Goal: Task Accomplishment & Management: Complete application form

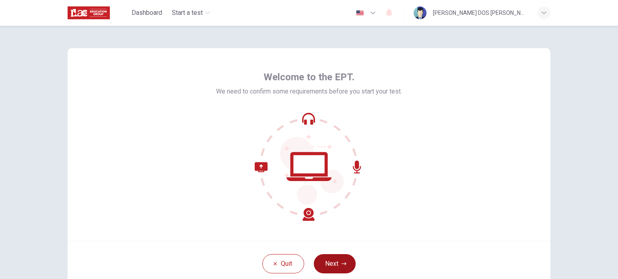
click at [329, 263] on button "Next" at bounding box center [335, 264] width 42 height 19
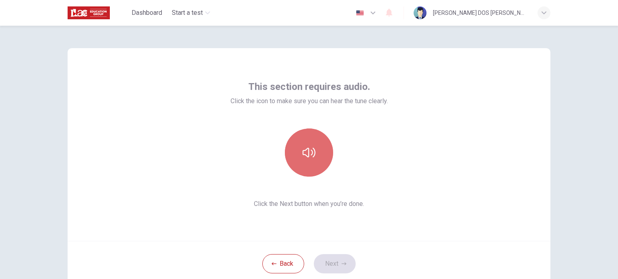
click at [310, 153] on icon "button" at bounding box center [308, 153] width 13 height 10
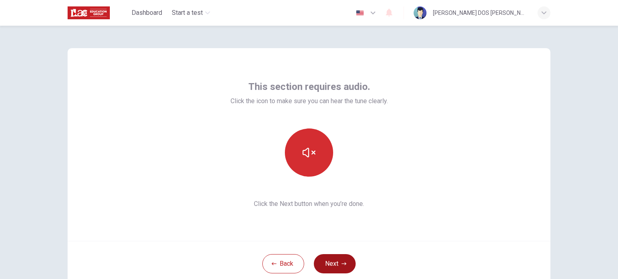
click at [341, 262] on icon "button" at bounding box center [343, 264] width 5 height 5
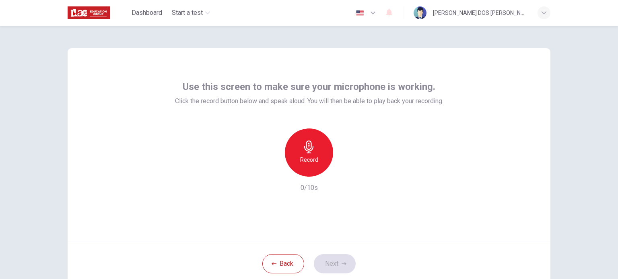
click at [312, 156] on h6 "Record" at bounding box center [309, 160] width 18 height 10
click at [307, 156] on h6 "Stop" at bounding box center [309, 160] width 12 height 10
click at [345, 172] on icon "button" at bounding box center [346, 170] width 8 height 8
click at [337, 261] on button "Next" at bounding box center [335, 264] width 42 height 19
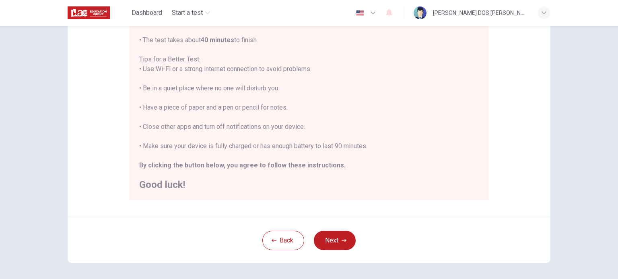
scroll to position [161, 0]
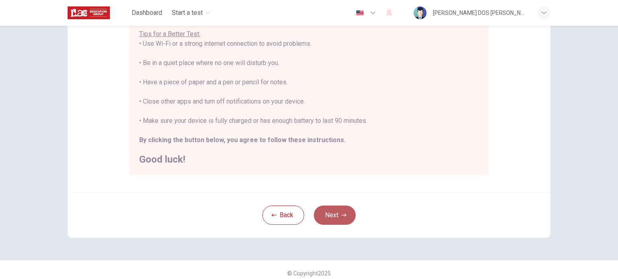
click at [334, 218] on button "Next" at bounding box center [335, 215] width 42 height 19
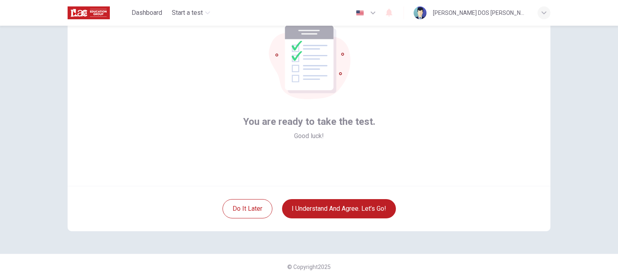
scroll to position [15, 0]
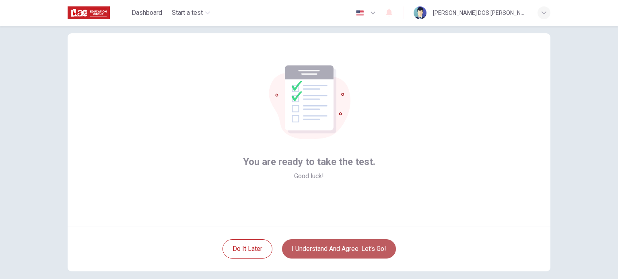
click at [344, 250] on button "I understand and agree. Let’s go!" at bounding box center [339, 249] width 114 height 19
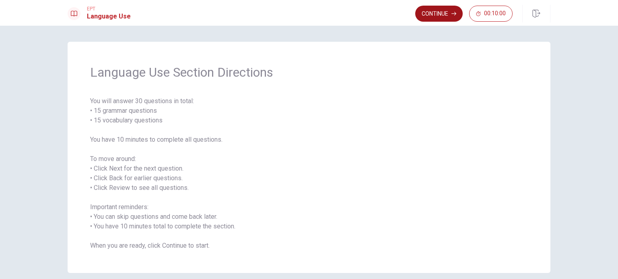
click at [448, 16] on button "Continue" at bounding box center [438, 14] width 47 height 16
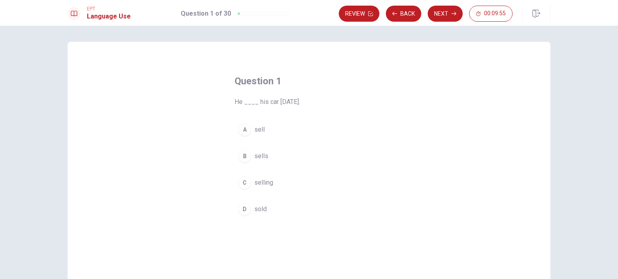
click at [241, 210] on div "D" at bounding box center [244, 209] width 13 height 13
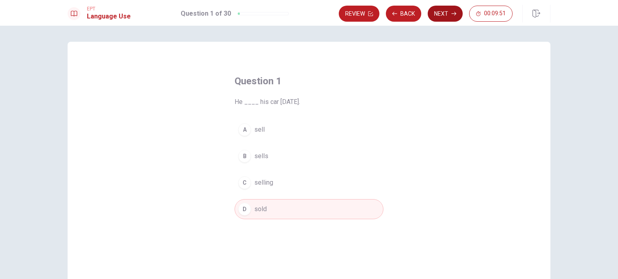
click at [450, 17] on button "Next" at bounding box center [444, 14] width 35 height 16
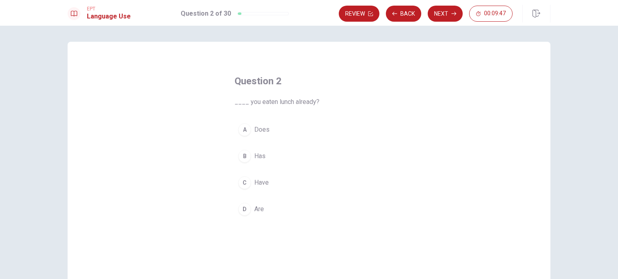
click at [241, 185] on div "C" at bounding box center [244, 183] width 13 height 13
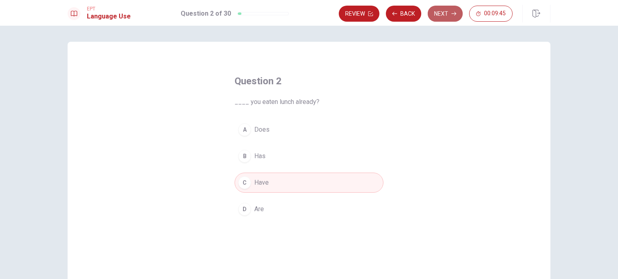
click at [452, 15] on icon "button" at bounding box center [453, 13] width 5 height 5
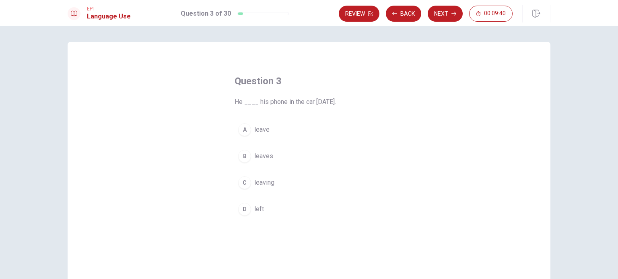
click at [242, 210] on div "D" at bounding box center [244, 209] width 13 height 13
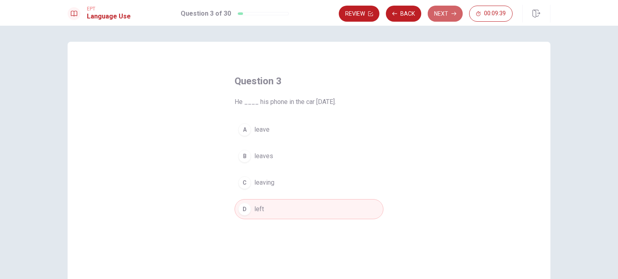
drag, startPoint x: 447, startPoint y: 11, endPoint x: 442, endPoint y: 18, distance: 8.8
click at [447, 10] on button "Next" at bounding box center [444, 14] width 35 height 16
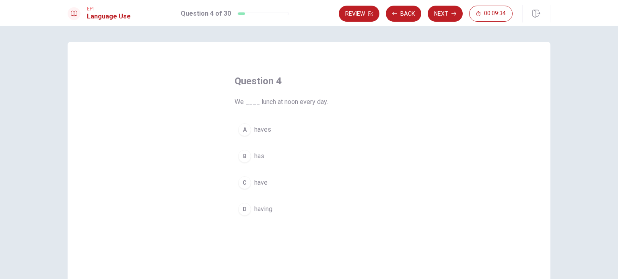
click at [246, 186] on div "C" at bounding box center [244, 183] width 13 height 13
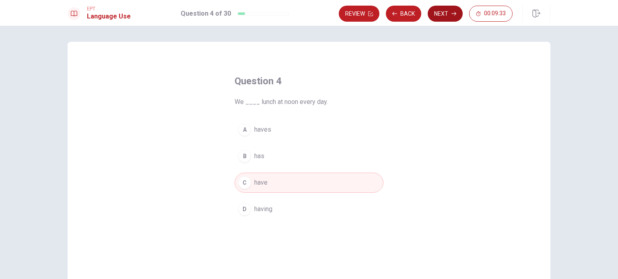
click at [449, 13] on button "Next" at bounding box center [444, 14] width 35 height 16
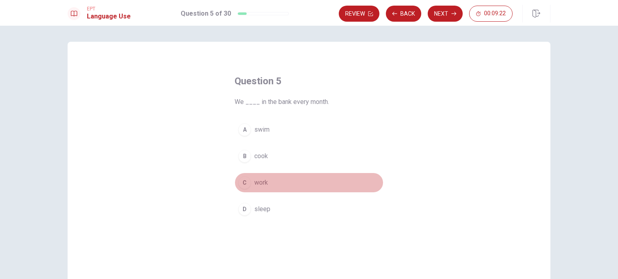
click at [243, 185] on div "C" at bounding box center [244, 183] width 13 height 13
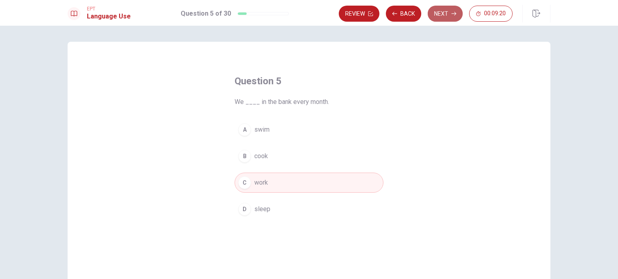
click at [444, 15] on button "Next" at bounding box center [444, 14] width 35 height 16
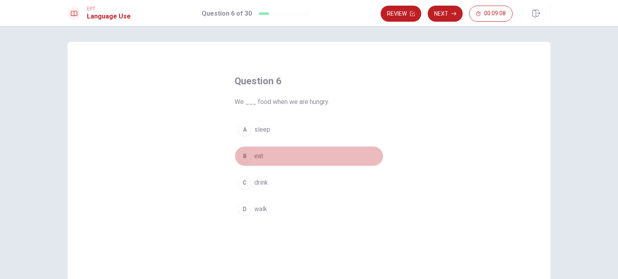
click at [243, 156] on div "B" at bounding box center [244, 156] width 13 height 13
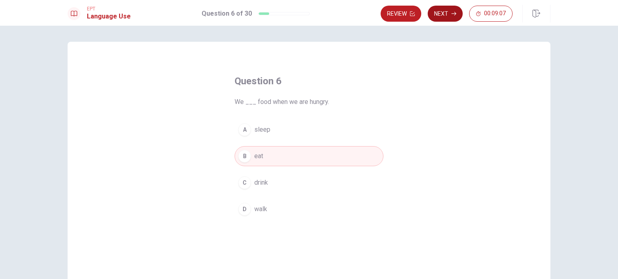
click at [442, 16] on button "Next" at bounding box center [444, 14] width 35 height 16
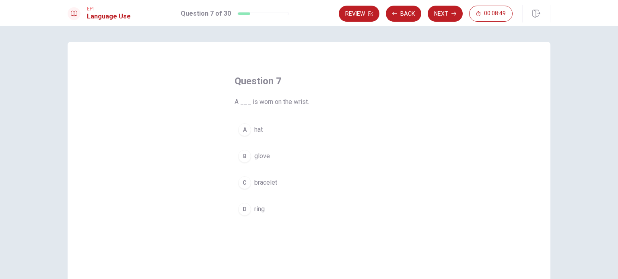
click at [243, 130] on div "A" at bounding box center [244, 129] width 13 height 13
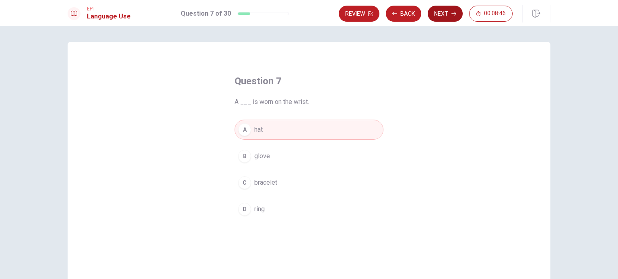
click at [443, 15] on button "Next" at bounding box center [444, 14] width 35 height 16
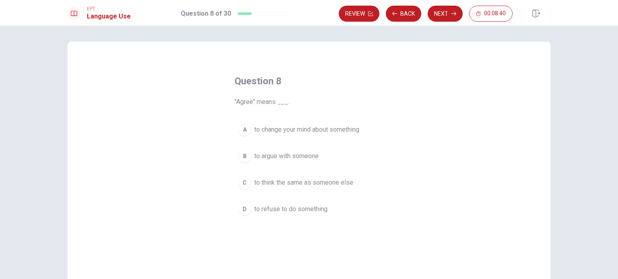
click at [244, 182] on div "C" at bounding box center [244, 183] width 13 height 13
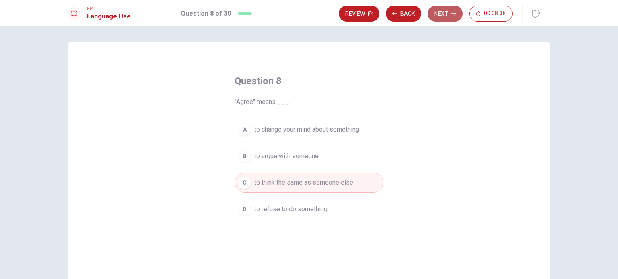
click at [444, 17] on button "Next" at bounding box center [444, 14] width 35 height 16
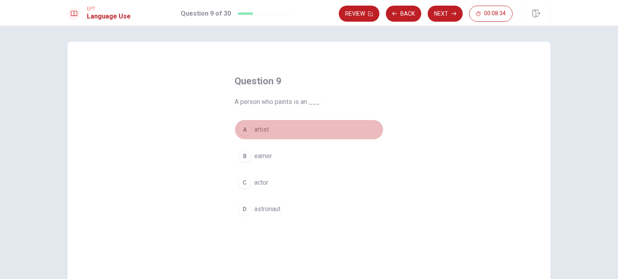
click at [242, 129] on div "A" at bounding box center [244, 129] width 13 height 13
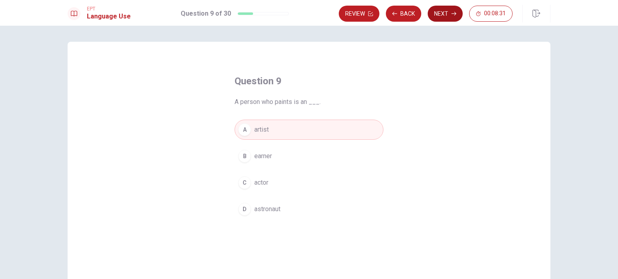
click at [441, 16] on button "Next" at bounding box center [444, 14] width 35 height 16
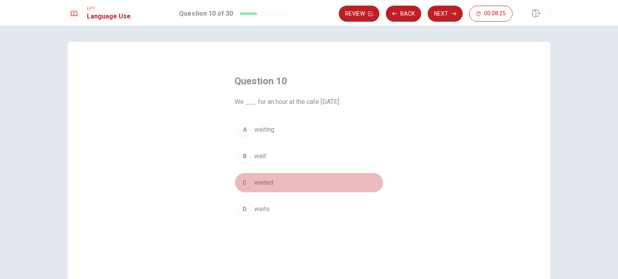
click at [242, 183] on div "C" at bounding box center [244, 183] width 13 height 13
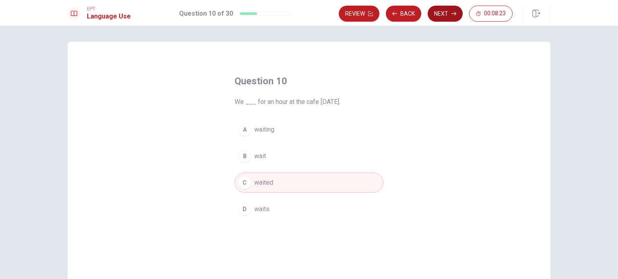
click at [438, 13] on button "Next" at bounding box center [444, 14] width 35 height 16
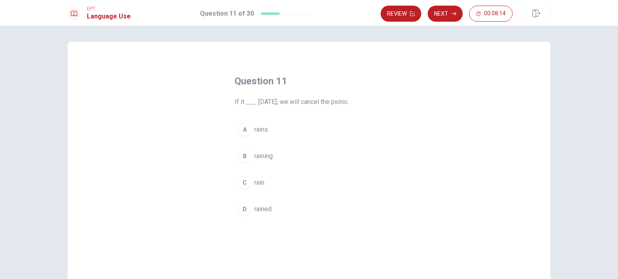
click at [241, 130] on div "A" at bounding box center [244, 129] width 13 height 13
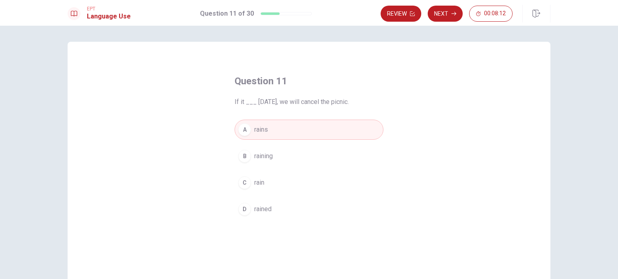
click at [452, 15] on icon "button" at bounding box center [453, 13] width 5 height 5
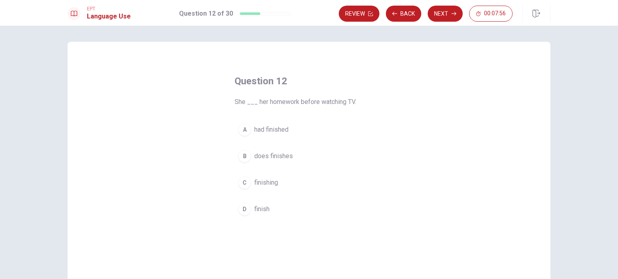
click at [238, 131] on div "A" at bounding box center [244, 129] width 13 height 13
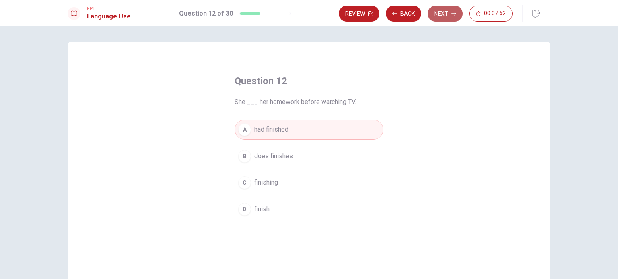
click at [446, 15] on button "Next" at bounding box center [444, 14] width 35 height 16
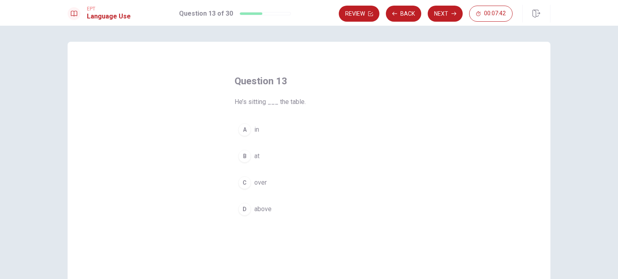
click at [242, 211] on div "D" at bounding box center [244, 209] width 13 height 13
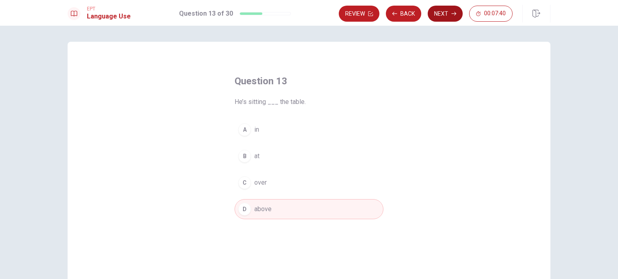
click at [446, 19] on button "Next" at bounding box center [444, 14] width 35 height 16
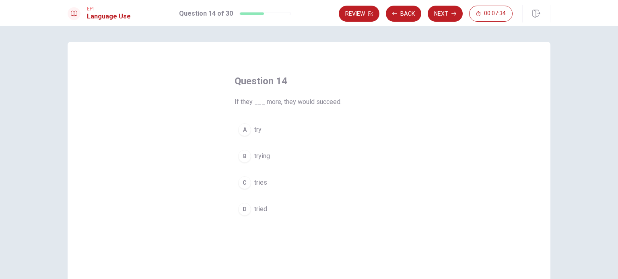
click at [244, 128] on div "A" at bounding box center [244, 129] width 13 height 13
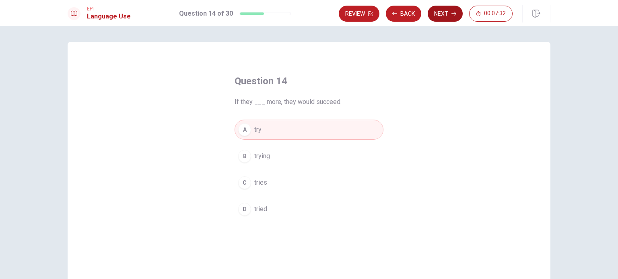
click at [444, 12] on button "Next" at bounding box center [444, 14] width 35 height 16
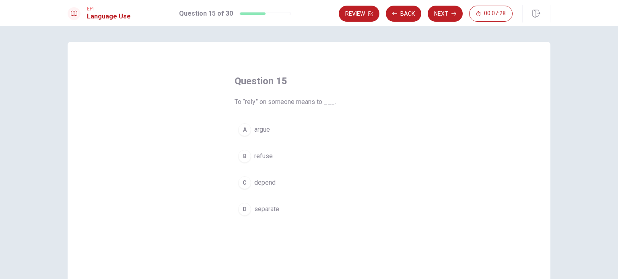
click at [244, 185] on div "C" at bounding box center [244, 183] width 13 height 13
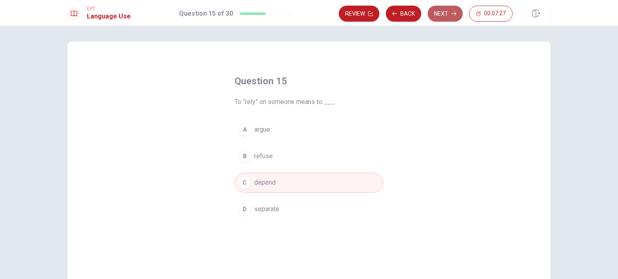
click at [446, 14] on button "Next" at bounding box center [444, 14] width 35 height 16
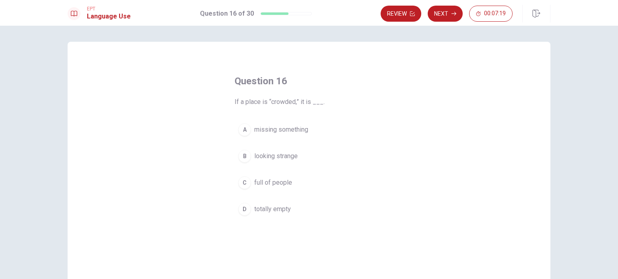
click at [244, 182] on div "C" at bounding box center [244, 183] width 13 height 13
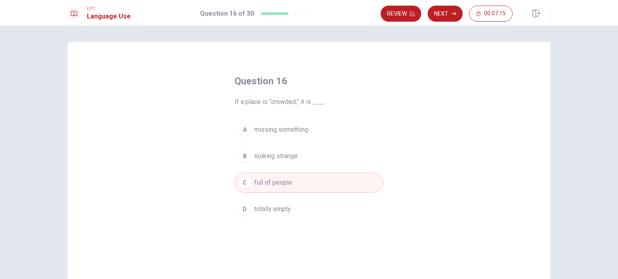
click at [450, 14] on button "Next" at bounding box center [444, 14] width 35 height 16
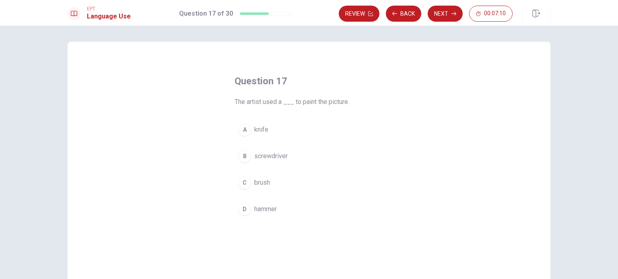
click at [242, 181] on div "C" at bounding box center [244, 183] width 13 height 13
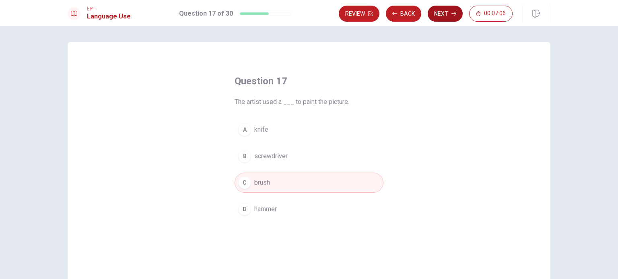
click at [446, 12] on button "Next" at bounding box center [444, 14] width 35 height 16
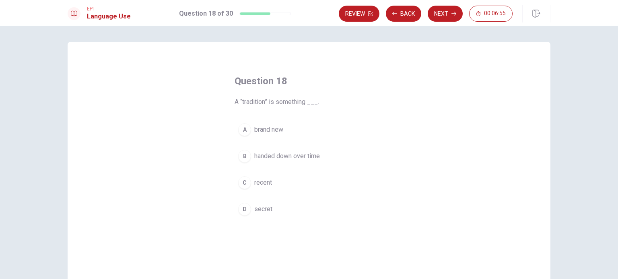
click at [242, 156] on div "B" at bounding box center [244, 156] width 13 height 13
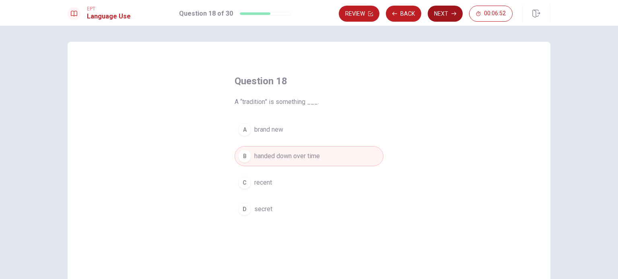
click at [443, 16] on button "Next" at bounding box center [444, 14] width 35 height 16
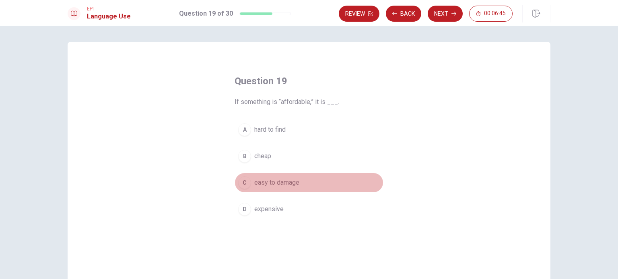
click at [241, 179] on div "C" at bounding box center [244, 183] width 13 height 13
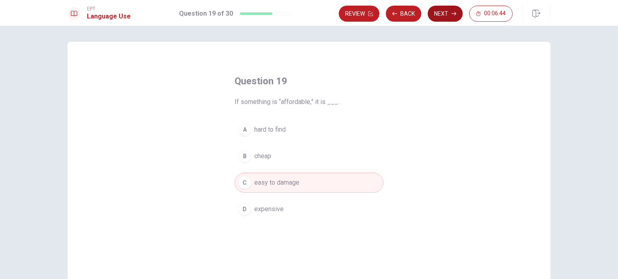
click at [449, 14] on button "Next" at bounding box center [444, 14] width 35 height 16
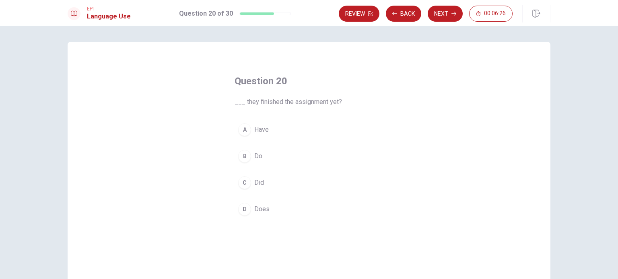
click at [241, 131] on div "A" at bounding box center [244, 129] width 13 height 13
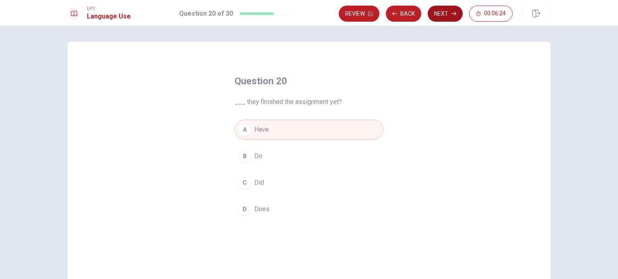
click at [456, 13] on icon "button" at bounding box center [453, 13] width 5 height 5
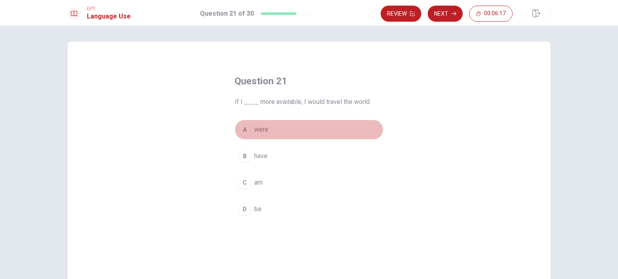
click at [240, 130] on div "A" at bounding box center [244, 129] width 13 height 13
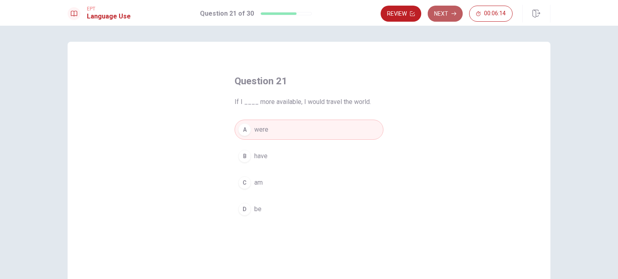
click at [440, 16] on button "Next" at bounding box center [444, 14] width 35 height 16
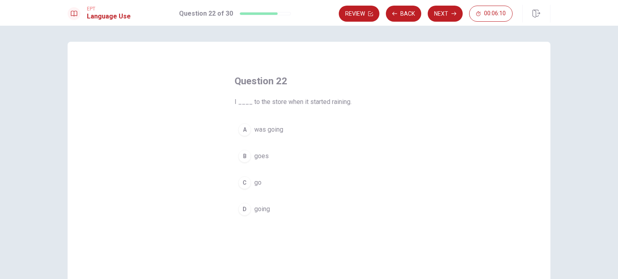
click at [240, 130] on div "A" at bounding box center [244, 129] width 13 height 13
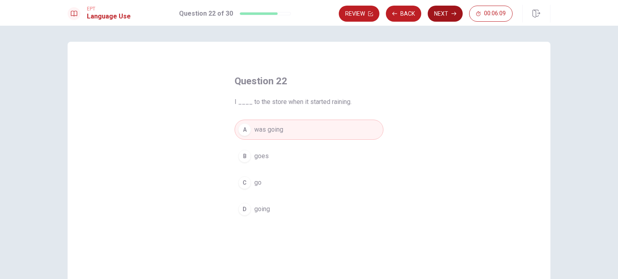
click at [438, 16] on button "Next" at bounding box center [444, 14] width 35 height 16
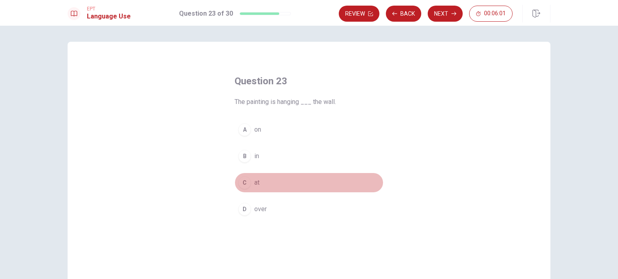
click at [243, 184] on div "C" at bounding box center [244, 183] width 13 height 13
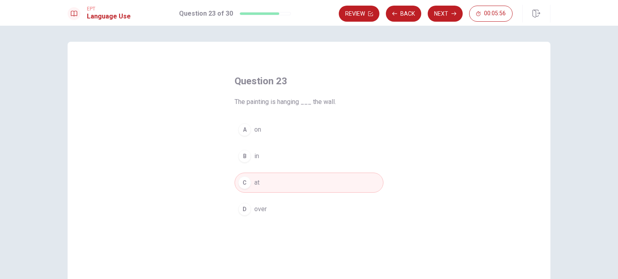
click at [240, 122] on button "A on" at bounding box center [308, 130] width 149 height 20
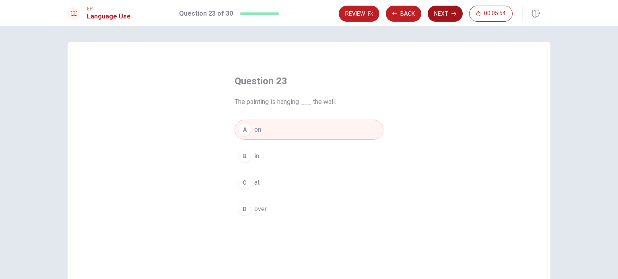
click at [446, 19] on button "Next" at bounding box center [444, 14] width 35 height 16
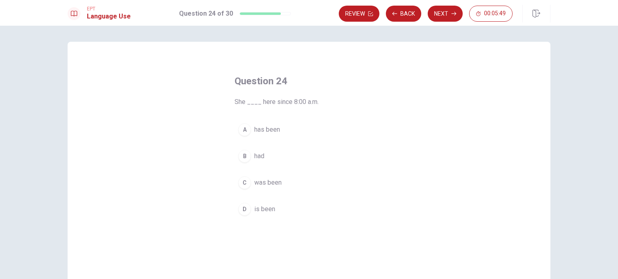
click at [243, 132] on div "A" at bounding box center [244, 129] width 13 height 13
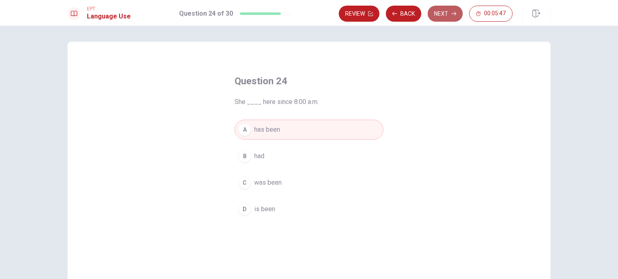
click at [446, 17] on button "Next" at bounding box center [444, 14] width 35 height 16
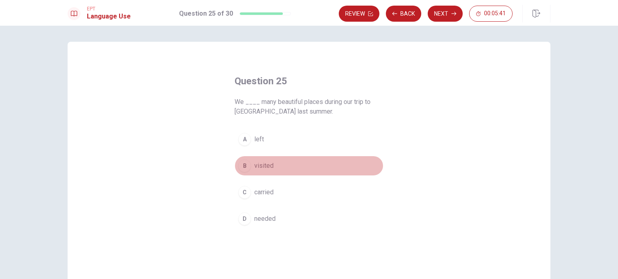
click at [240, 166] on div "B" at bounding box center [244, 166] width 13 height 13
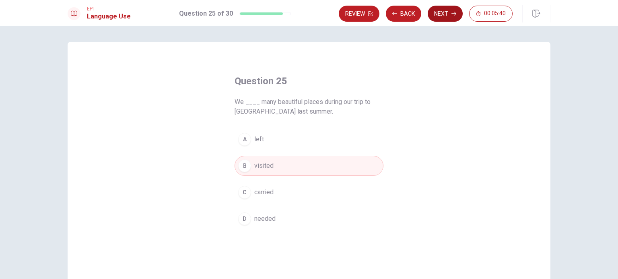
click at [440, 16] on button "Next" at bounding box center [444, 14] width 35 height 16
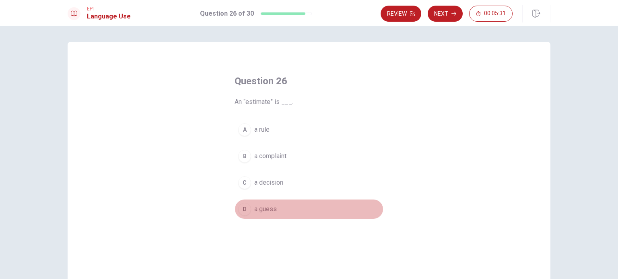
click at [240, 210] on div "D" at bounding box center [244, 209] width 13 height 13
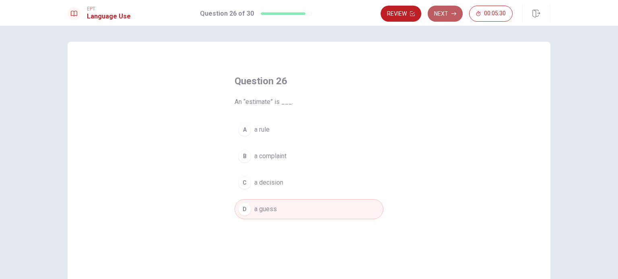
click at [447, 17] on button "Next" at bounding box center [444, 14] width 35 height 16
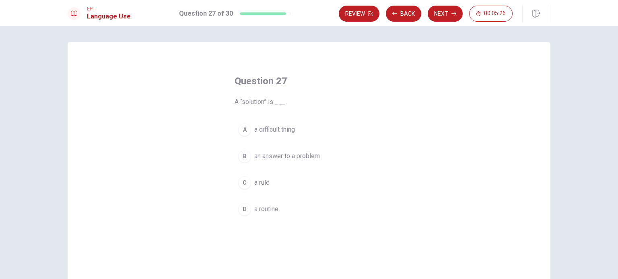
click at [241, 158] on div "B" at bounding box center [244, 156] width 13 height 13
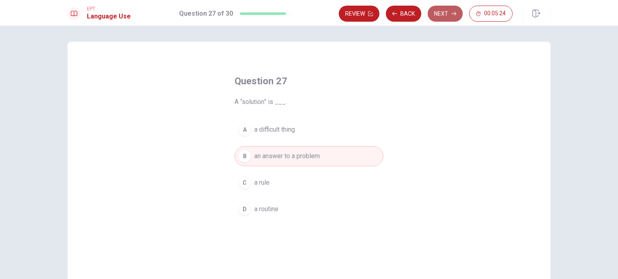
click at [452, 16] on button "Next" at bounding box center [444, 14] width 35 height 16
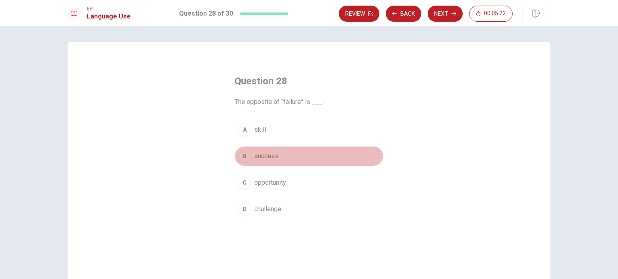
click at [246, 158] on div "B" at bounding box center [244, 156] width 13 height 13
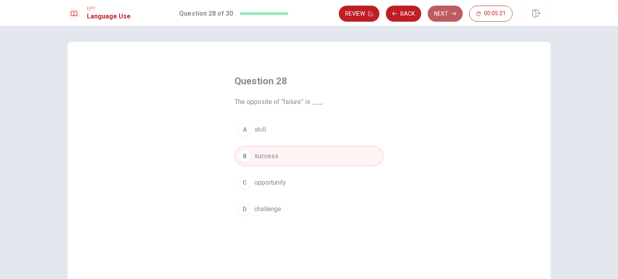
click at [439, 14] on button "Next" at bounding box center [444, 14] width 35 height 16
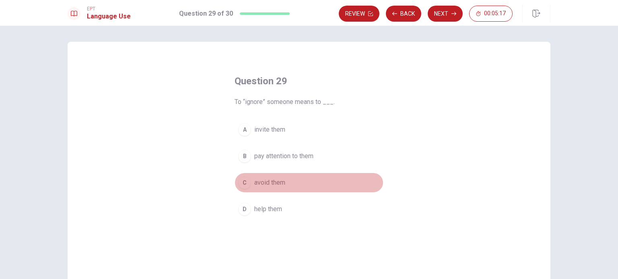
click at [242, 186] on div "C" at bounding box center [244, 183] width 13 height 13
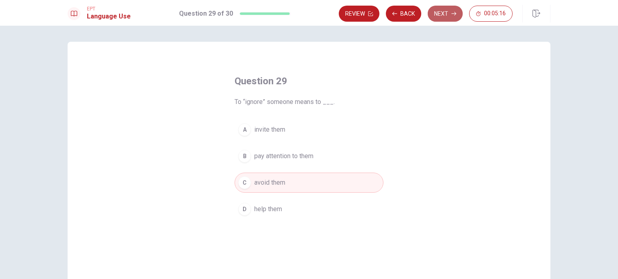
click at [443, 19] on button "Next" at bounding box center [444, 14] width 35 height 16
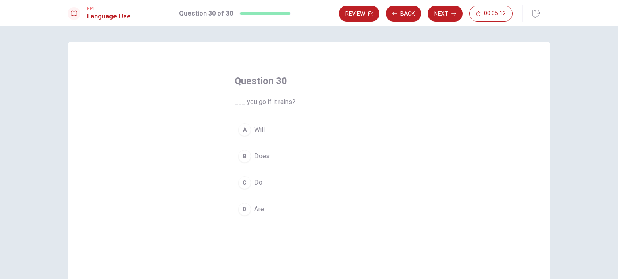
click at [240, 127] on div "A" at bounding box center [244, 129] width 13 height 13
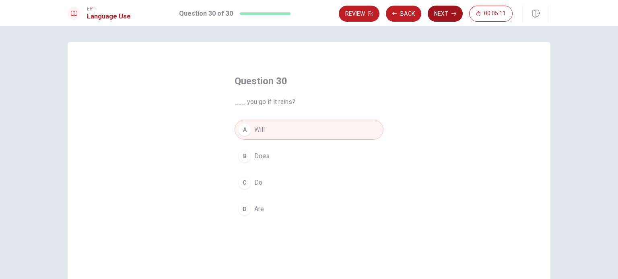
click at [438, 14] on button "Next" at bounding box center [444, 14] width 35 height 16
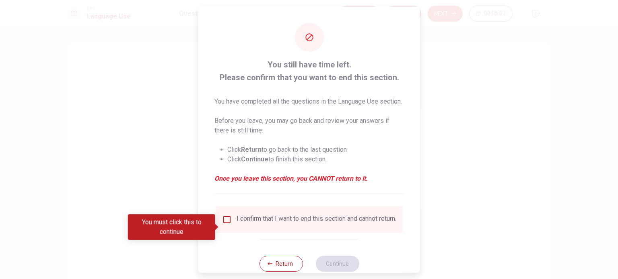
scroll to position [30, 0]
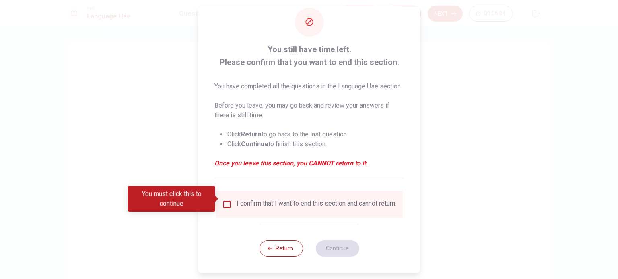
click at [224, 200] on input "You must click this to continue" at bounding box center [227, 205] width 10 height 10
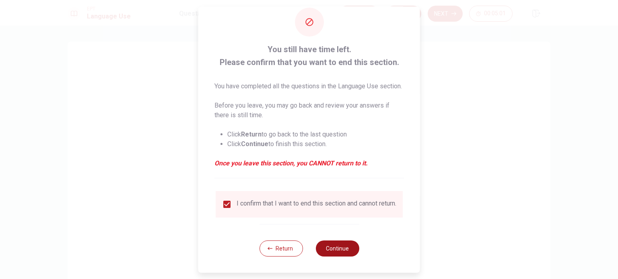
click at [347, 248] on button "Continue" at bounding box center [336, 249] width 43 height 16
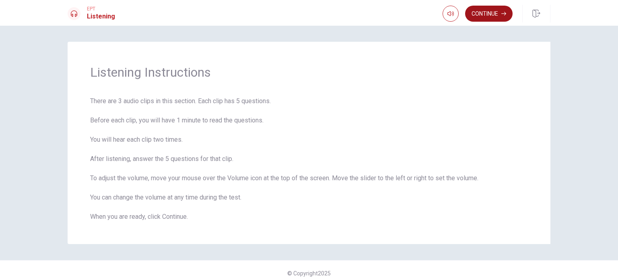
click at [501, 12] on icon "button" at bounding box center [503, 13] width 5 height 5
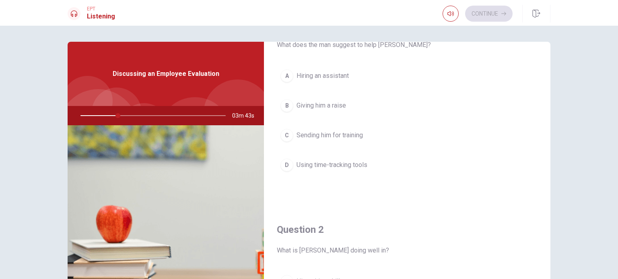
scroll to position [0, 0]
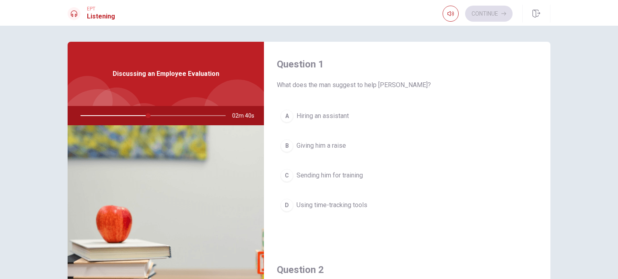
click at [280, 202] on div "D" at bounding box center [286, 205] width 13 height 13
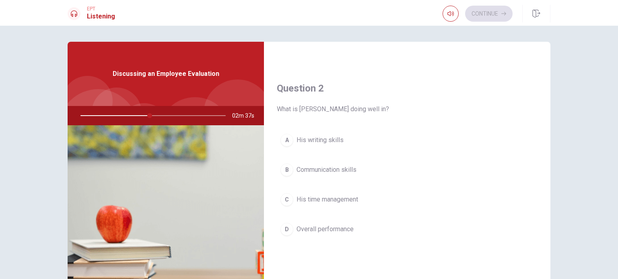
scroll to position [201, 0]
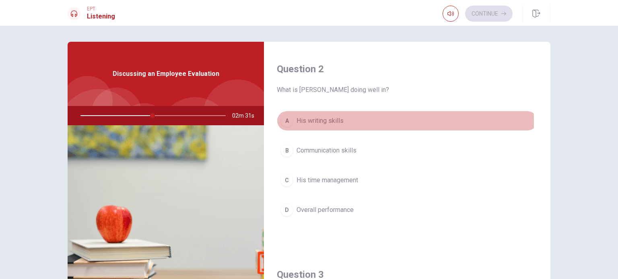
click at [285, 122] on div "A" at bounding box center [286, 121] width 13 height 13
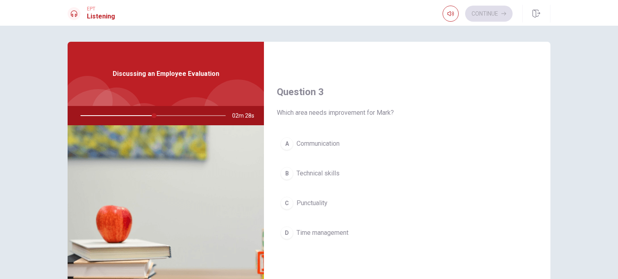
scroll to position [402, 0]
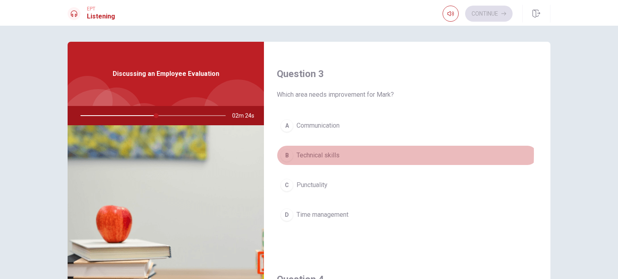
click at [287, 152] on div "B" at bounding box center [286, 155] width 13 height 13
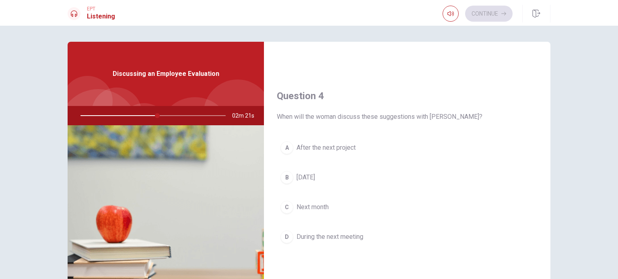
scroll to position [603, 0]
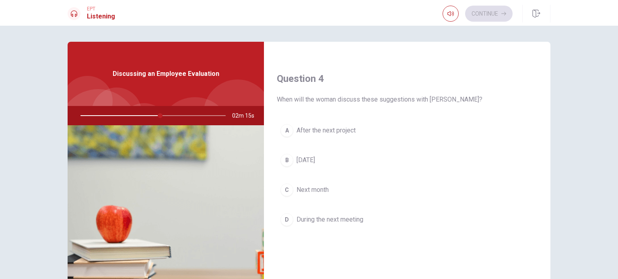
click at [285, 217] on div "D" at bounding box center [286, 220] width 13 height 13
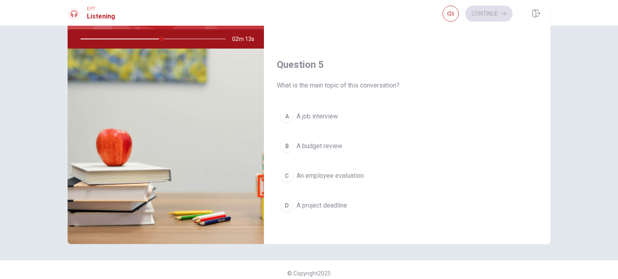
scroll to position [80, 0]
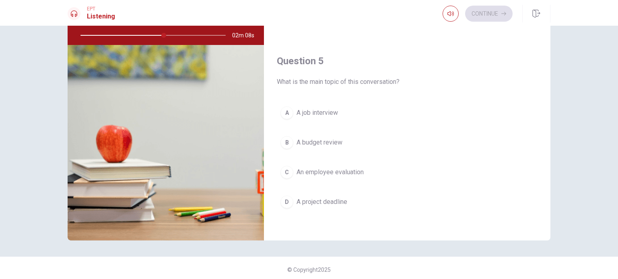
click at [284, 141] on div "B" at bounding box center [286, 142] width 13 height 13
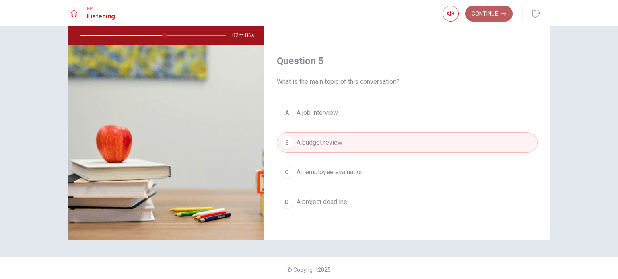
click at [499, 14] on button "Continue" at bounding box center [488, 14] width 47 height 16
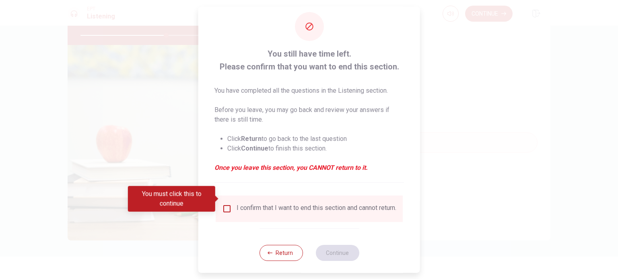
scroll to position [20, 0]
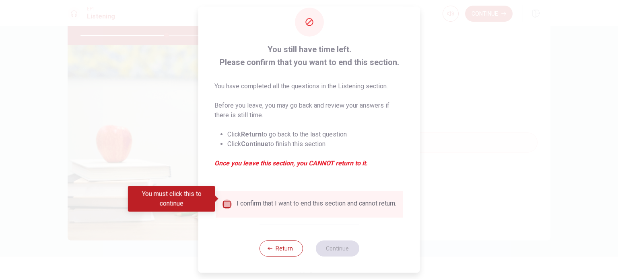
click at [226, 200] on input "You must click this to continue" at bounding box center [227, 205] width 10 height 10
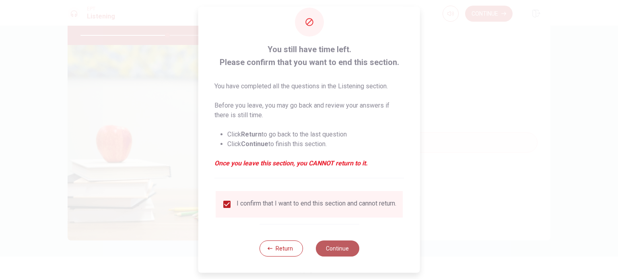
click at [333, 250] on button "Continue" at bounding box center [336, 249] width 43 height 16
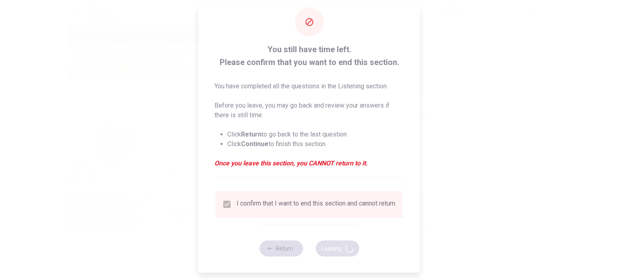
type input "61"
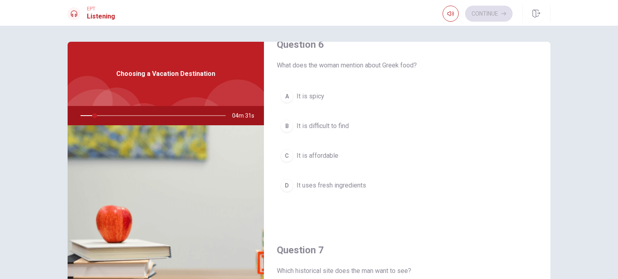
scroll to position [0, 0]
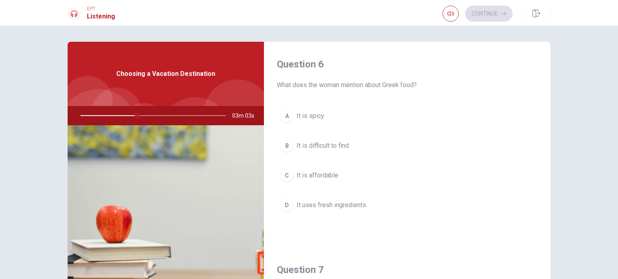
click at [285, 204] on div "D" at bounding box center [286, 205] width 13 height 13
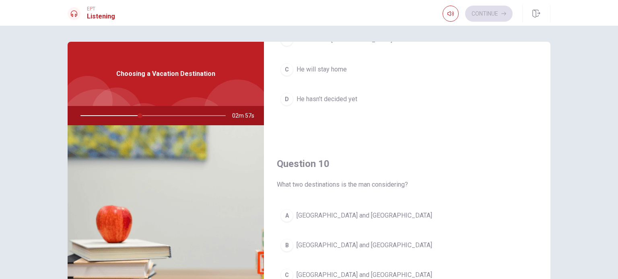
scroll to position [746, 0]
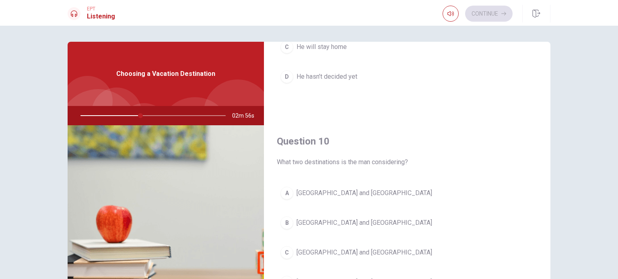
click at [285, 191] on div "A" at bounding box center [286, 193] width 13 height 13
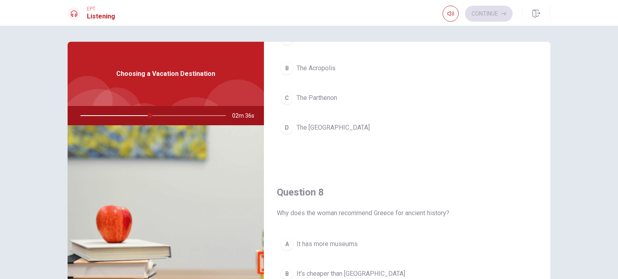
scroll to position [264, 0]
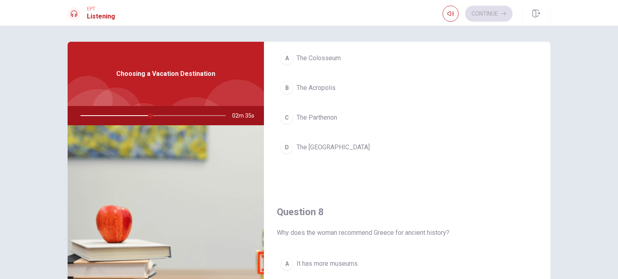
click at [289, 117] on div "C" at bounding box center [286, 117] width 13 height 13
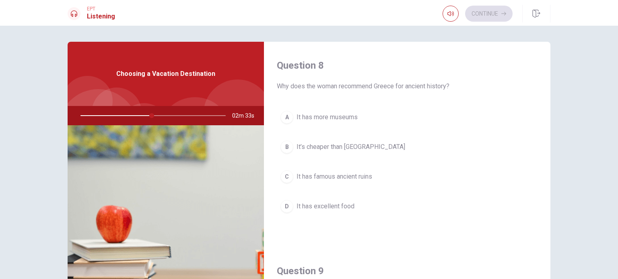
scroll to position [425, 0]
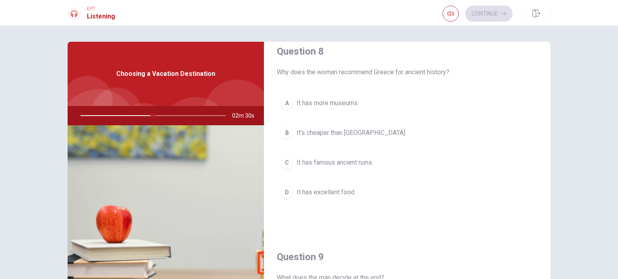
click at [284, 191] on div "D" at bounding box center [286, 192] width 13 height 13
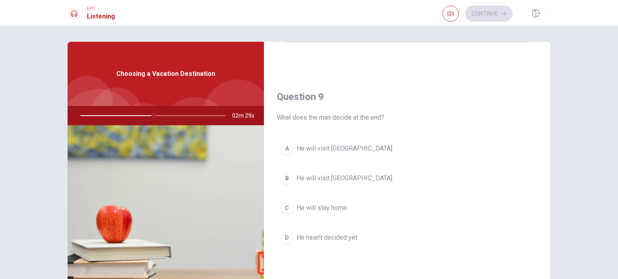
scroll to position [585, 0]
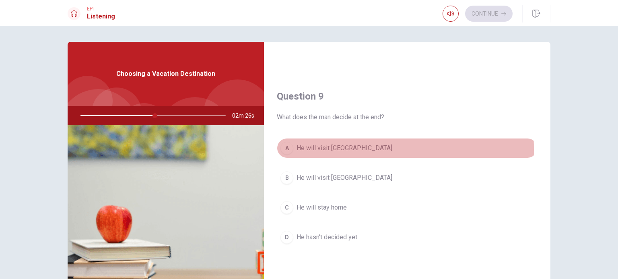
click at [285, 148] on div "A" at bounding box center [286, 148] width 13 height 13
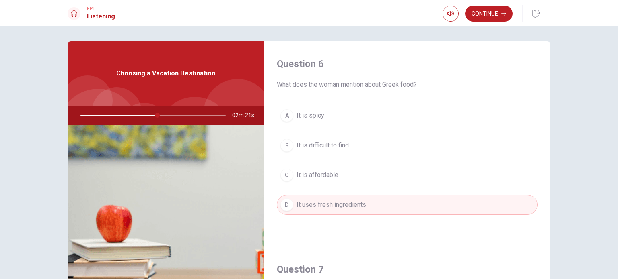
scroll to position [0, 0]
click at [499, 16] on button "Continue" at bounding box center [488, 14] width 47 height 16
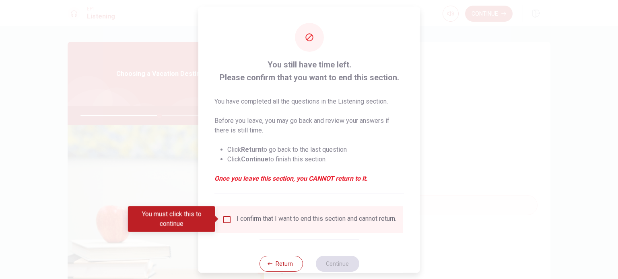
click at [226, 217] on input "You must click this to continue" at bounding box center [227, 220] width 10 height 10
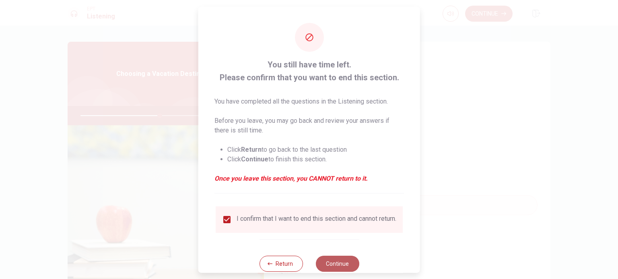
click at [323, 271] on button "Continue" at bounding box center [336, 264] width 43 height 16
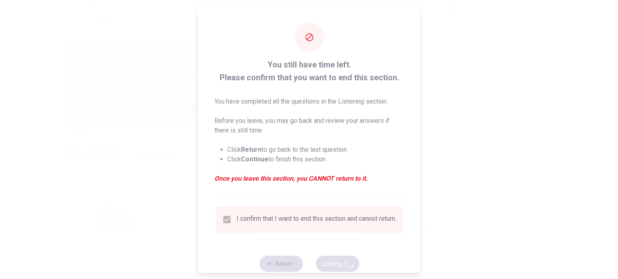
type input "56"
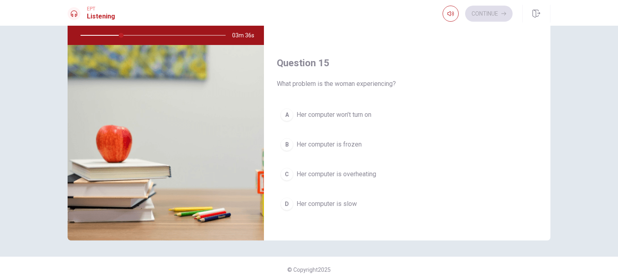
scroll to position [746, 0]
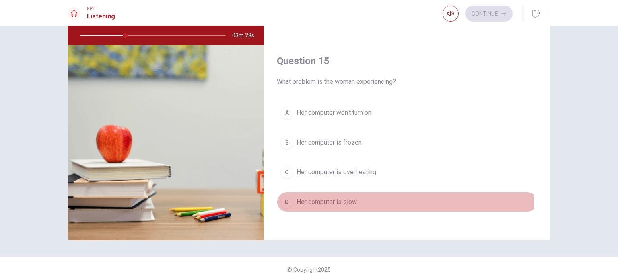
click at [288, 201] on div "D" at bounding box center [286, 202] width 13 height 13
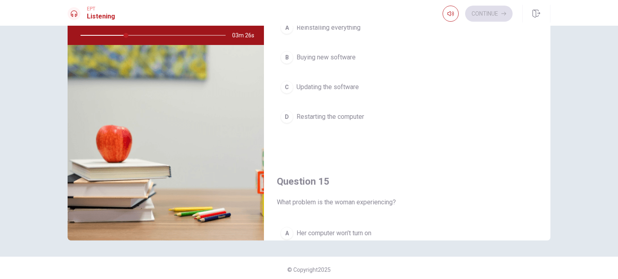
scroll to position [585, 0]
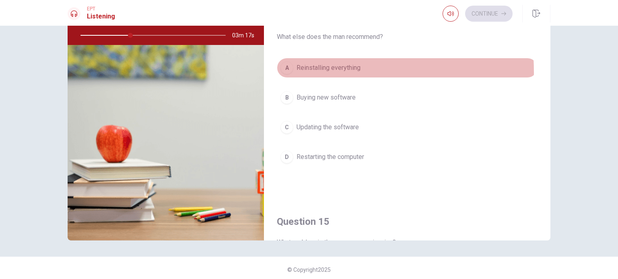
click at [288, 70] on div "A" at bounding box center [286, 68] width 13 height 13
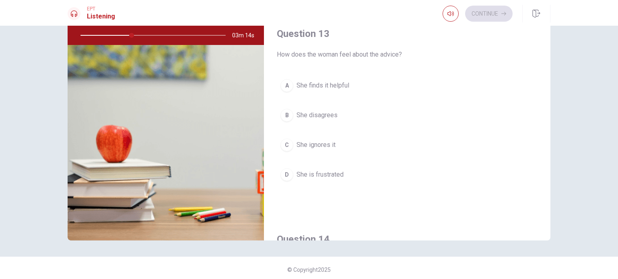
scroll to position [344, 0]
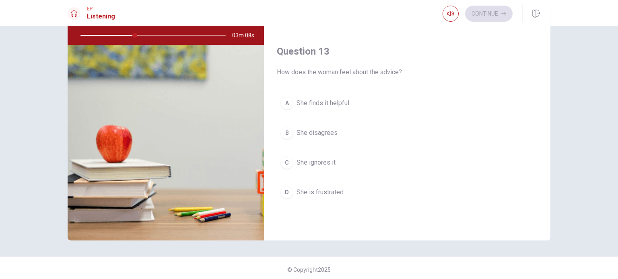
click at [282, 105] on div "A" at bounding box center [286, 103] width 13 height 13
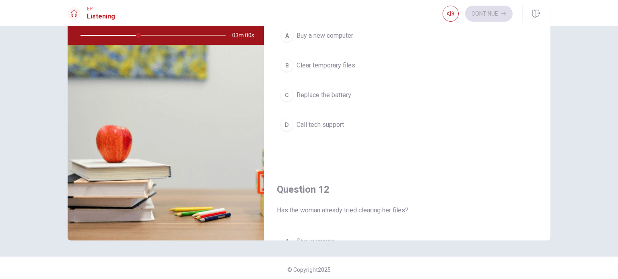
scroll to position [40, 0]
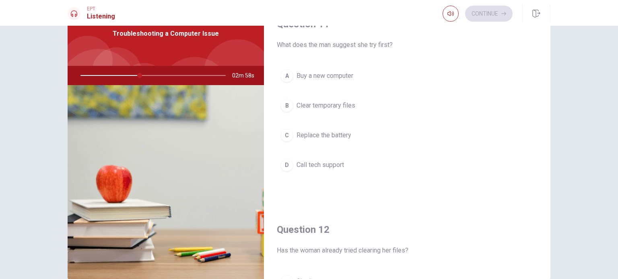
click at [284, 103] on div "B" at bounding box center [286, 105] width 13 height 13
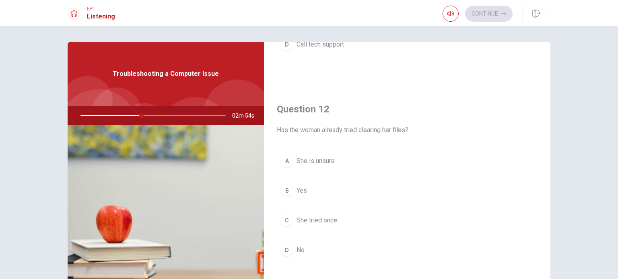
scroll to position [201, 0]
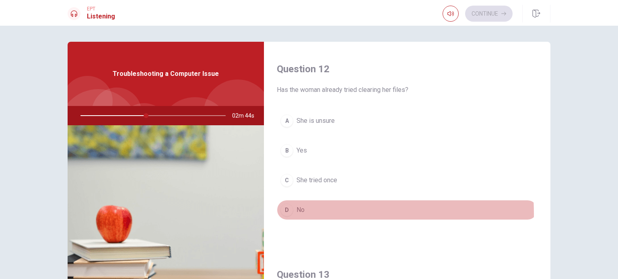
click at [283, 213] on div "D" at bounding box center [286, 210] width 13 height 13
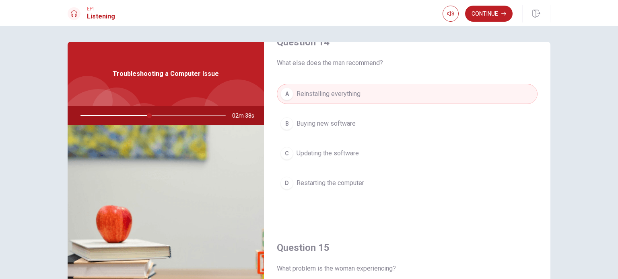
scroll to position [643, 0]
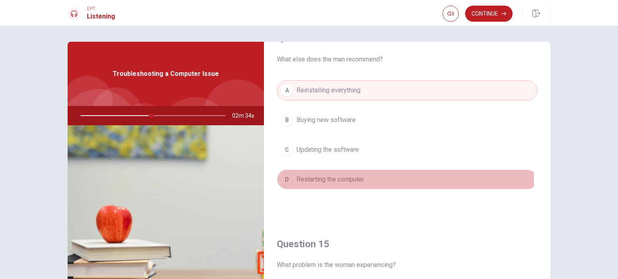
click at [289, 178] on div "D" at bounding box center [286, 179] width 13 height 13
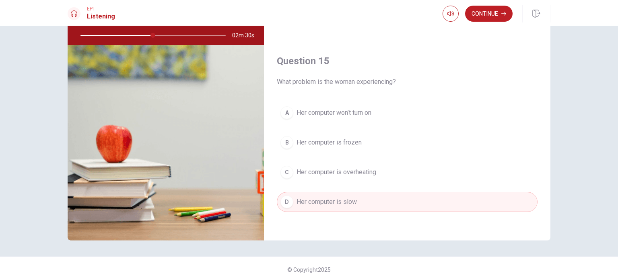
scroll to position [84, 0]
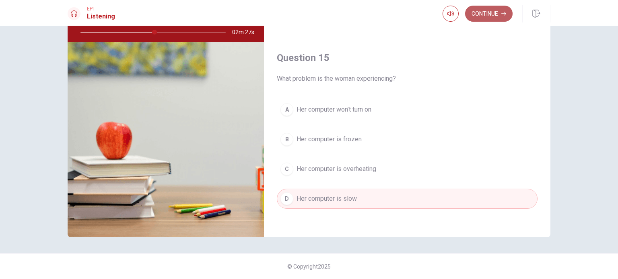
click at [509, 14] on button "Continue" at bounding box center [488, 14] width 47 height 16
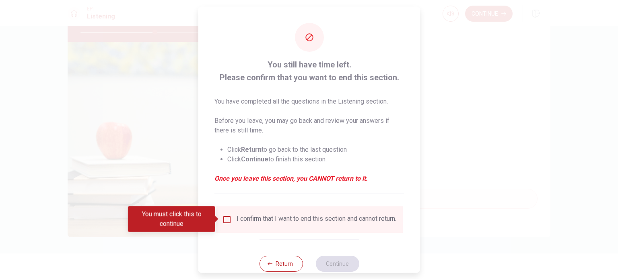
click at [227, 224] on div "I confirm that I want to end this section and cannot return." at bounding box center [309, 220] width 174 height 10
click at [225, 219] on input "You must click this to continue" at bounding box center [227, 220] width 10 height 10
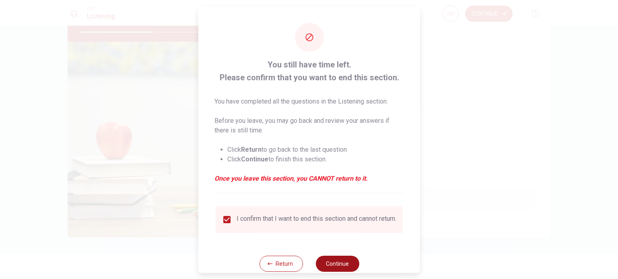
click at [327, 267] on button "Continue" at bounding box center [336, 264] width 43 height 16
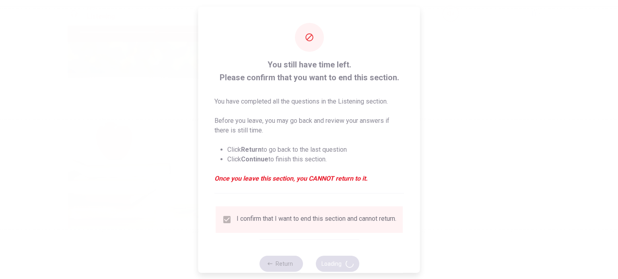
type input "53"
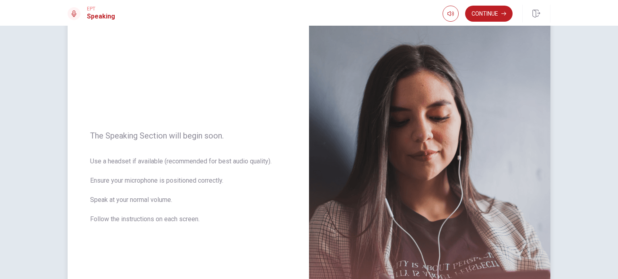
scroll to position [34, 0]
click at [496, 14] on button "Continue" at bounding box center [488, 14] width 47 height 16
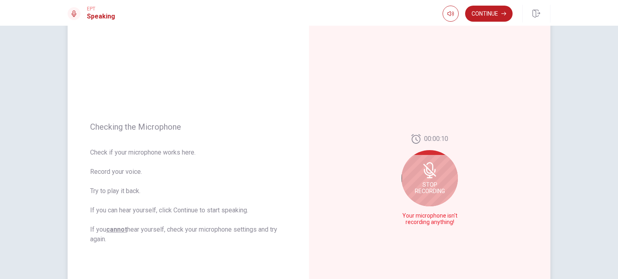
click at [429, 184] on div "Stop Recording" at bounding box center [429, 178] width 56 height 56
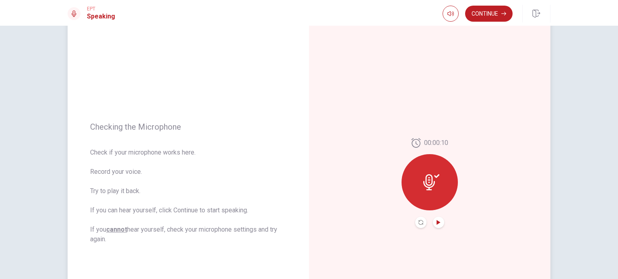
click at [436, 223] on icon "Play Audio" at bounding box center [438, 222] width 4 height 5
click at [431, 181] on icon at bounding box center [431, 183] width 16 height 16
click at [429, 180] on icon at bounding box center [429, 183] width 12 height 16
click at [418, 224] on icon "Record Again" at bounding box center [420, 222] width 5 height 5
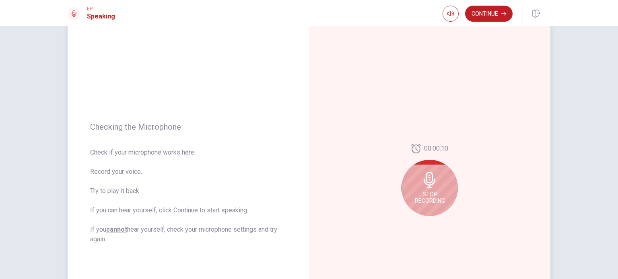
click at [430, 190] on div "Stop Recording" at bounding box center [429, 188] width 56 height 56
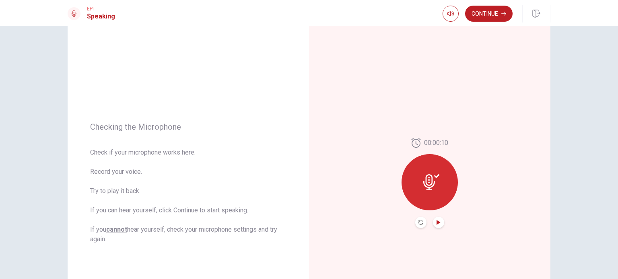
click at [436, 224] on icon "Play Audio" at bounding box center [438, 222] width 5 height 5
click at [503, 15] on icon "button" at bounding box center [503, 13] width 5 height 5
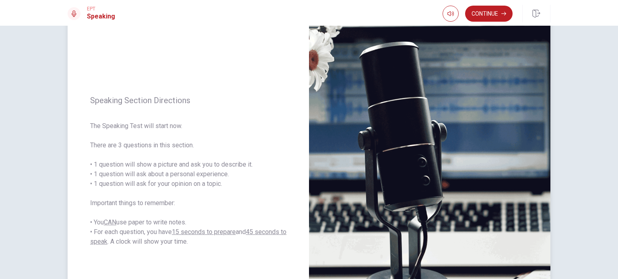
scroll to position [0, 0]
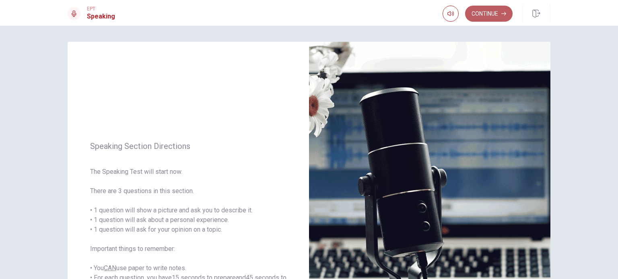
click at [500, 12] on button "Continue" at bounding box center [488, 14] width 47 height 16
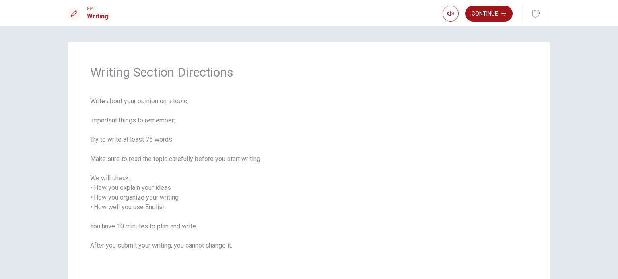
click at [505, 14] on icon "button" at bounding box center [503, 14] width 5 height 4
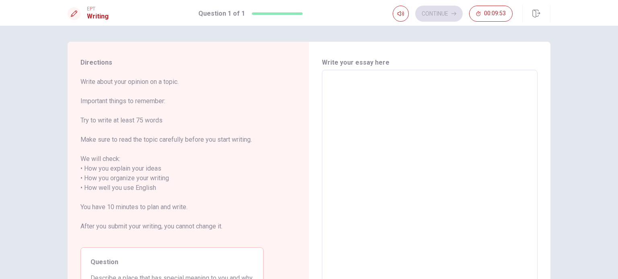
click at [337, 104] on textarea at bounding box center [429, 184] width 204 height 214
type textarea "O"
type textarea "x"
type textarea "On"
type textarea "x"
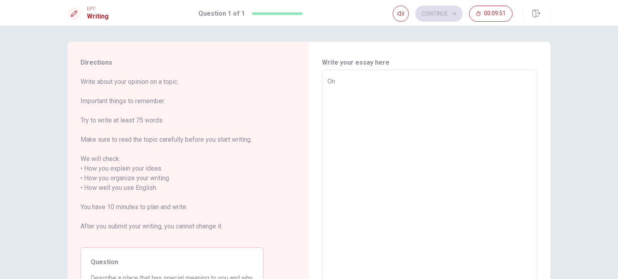
type textarea "One"
type textarea "x"
type textarea "One"
type textarea "x"
type textarea "One p"
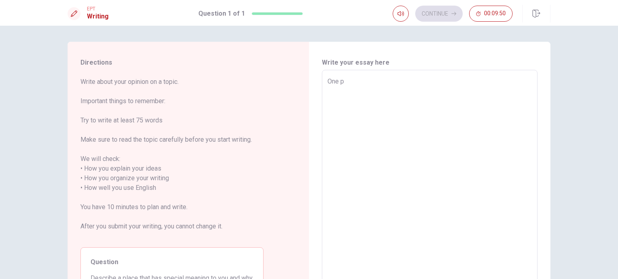
type textarea "x"
type textarea "One pl"
type textarea "x"
type textarea "One pla"
type textarea "x"
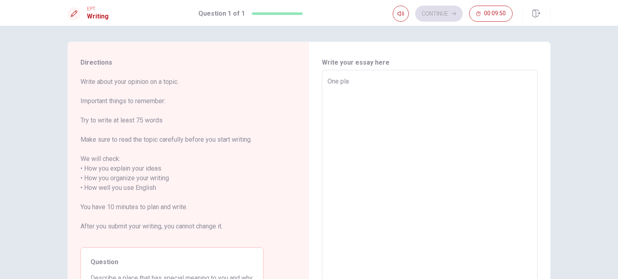
type textarea "One plav"
type textarea "x"
type textarea "One plave"
type textarea "x"
type textarea "One plave"
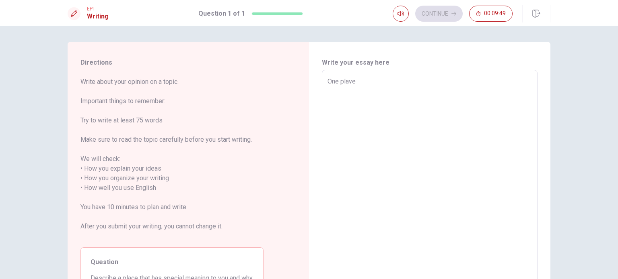
type textarea "x"
type textarea "One plave i"
type textarea "x"
type textarea "One plave is"
type textarea "x"
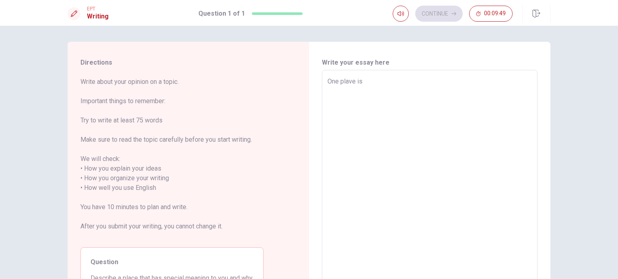
type textarea "One plave is"
type textarea "x"
type textarea "One plave is r"
type textarea "x"
type textarea "One plave is re"
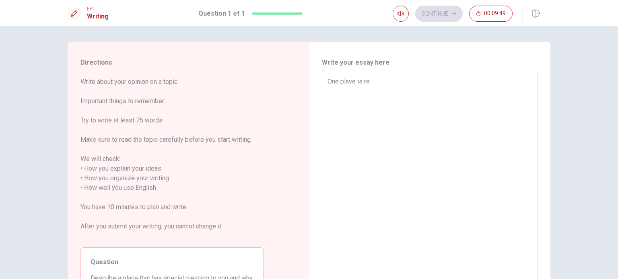
type textarea "x"
type textarea "One plave is rea"
type textarea "x"
type textarea "One plave is real"
type textarea "x"
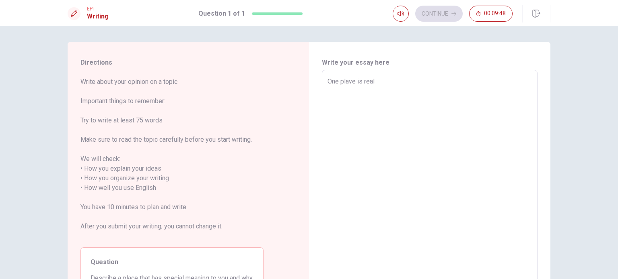
type textarea "One plave is reala"
type textarea "x"
type textarea "One plave is realal"
type textarea "x"
type textarea "One plave is realaly"
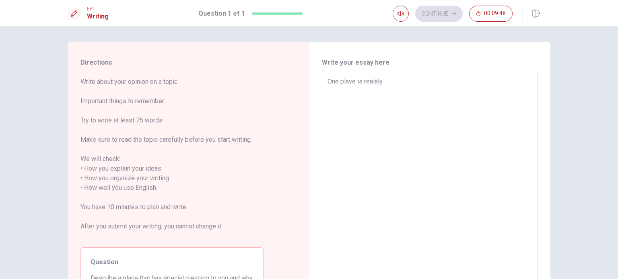
type textarea "x"
type textarea "One plave is realal"
type textarea "x"
type textarea "One plave is reala"
type textarea "x"
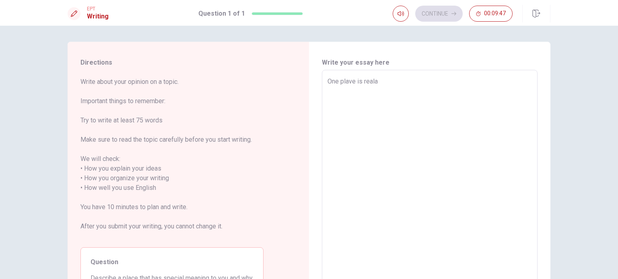
type textarea "One plave is real"
type textarea "x"
type textarea "One plave is rea"
type textarea "x"
type textarea "One plave is real"
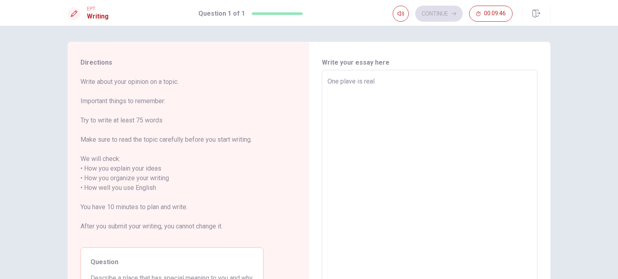
type textarea "x"
type textarea "One plave is reall"
type textarea "x"
type textarea "One plave is really"
type textarea "x"
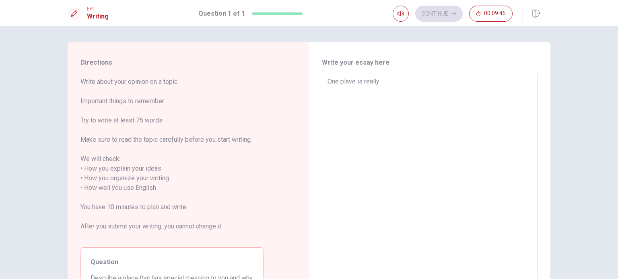
type textarea "One plave is really"
type textarea "x"
type textarea "One plave is really i"
type textarea "x"
type textarea "One plave is really im"
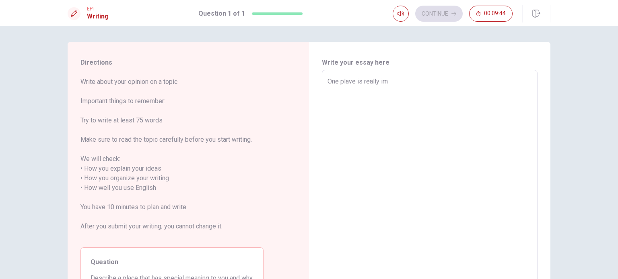
type textarea "x"
type textarea "One plave is really imp"
type textarea "x"
type textarea "One plave is really impo"
type textarea "x"
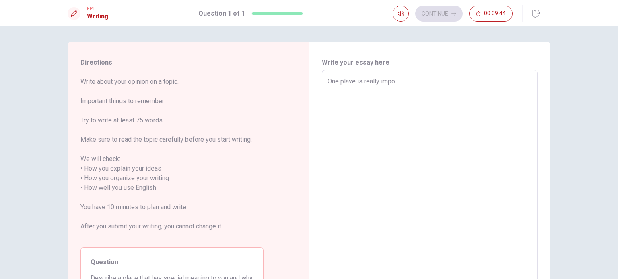
type textarea "One plave is really impor"
type textarea "x"
type textarea "One plave is really import"
type textarea "x"
type textarea "One plave is really importa"
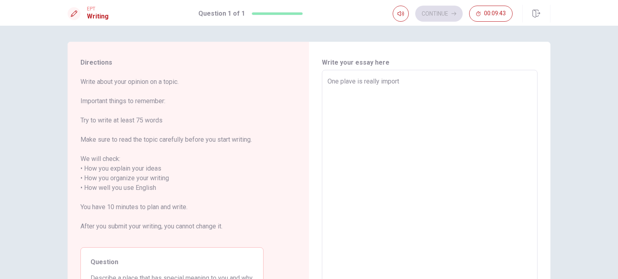
type textarea "x"
type textarea "One plave is really importan"
type textarea "x"
type textarea "One plave is really important"
type textarea "x"
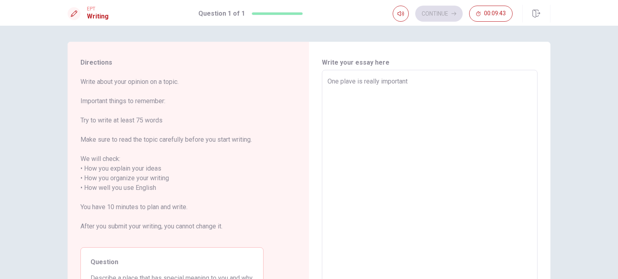
type textarea "One plave is really important"
type textarea "x"
type textarea "One plave is really important f"
type textarea "x"
type textarea "One plave is really important fo"
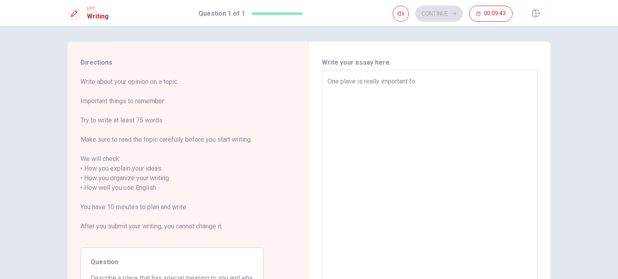
type textarea "x"
type textarea "One plave is really important for"
type textarea "x"
type textarea "One plave is really important for"
type textarea "x"
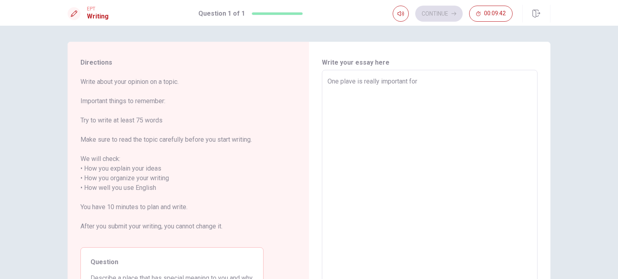
type textarea "One plave is really important for m"
type textarea "x"
type textarea "One plave is really important for me"
type textarea "x"
type textarea "One plave is really important for me"
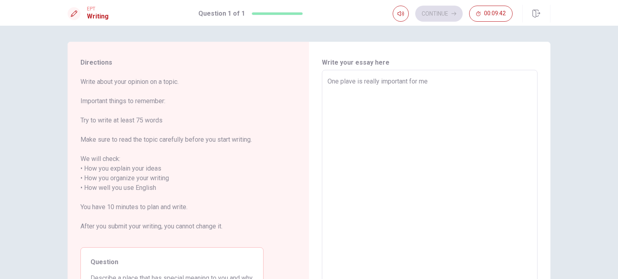
type textarea "x"
type textarea "One plave is really important for me i"
type textarea "x"
type textarea "One plave is really important for me is"
type textarea "x"
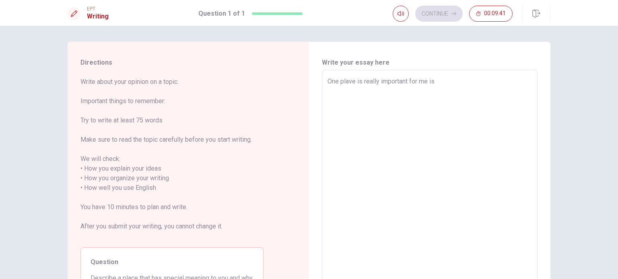
type textarea "One plave is really important for me is"
type textarea "x"
type textarea "One plave is really important for me is L"
type textarea "x"
type textarea "One plave is really important for me is Lo"
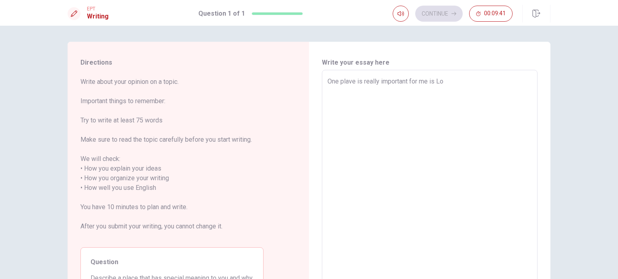
type textarea "x"
type textarea "One plave is really important for me is Lon"
type textarea "x"
type textarea "One plave is really important for me is Lond"
type textarea "x"
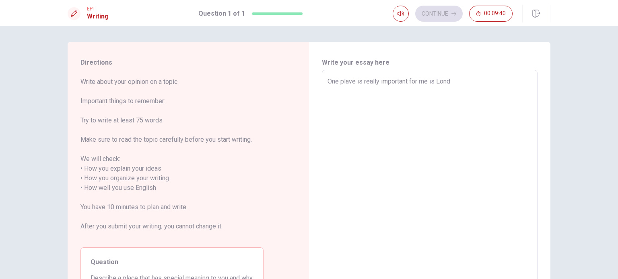
type textarea "One plave is really important for me is Londo"
type textarea "x"
type textarea "One plave is really important for me is [GEOGRAPHIC_DATA]"
type textarea "x"
type textarea "One plave is really important for me is [GEOGRAPHIC_DATA]."
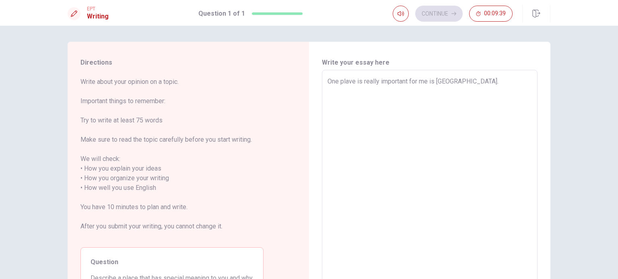
type textarea "x"
type textarea "One plave is really important for me is [GEOGRAPHIC_DATA]."
type textarea "x"
type textarea "One plave is really important for me is [GEOGRAPHIC_DATA]. B"
type textarea "x"
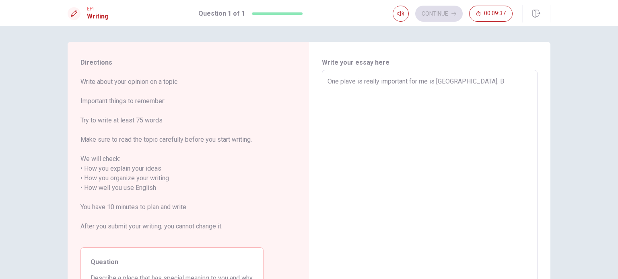
type textarea "One plave is really important for me is [GEOGRAPHIC_DATA]. Be"
type textarea "x"
type textarea "One plave is really important for me is [GEOGRAPHIC_DATA]. Bec"
type textarea "x"
type textarea "One plave is really important for me is [GEOGRAPHIC_DATA]. [GEOGRAPHIC_DATA]"
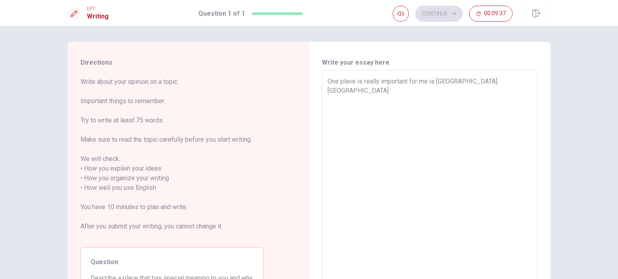
type textarea "x"
type textarea "One plave is really important for me is [GEOGRAPHIC_DATA]. [GEOGRAPHIC_DATA]"
type textarea "x"
type textarea "One plave is really important for me is [GEOGRAPHIC_DATA]. Becaus"
type textarea "x"
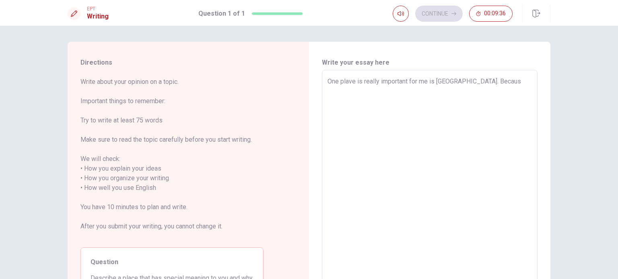
type textarea "One plave is really important for me is [GEOGRAPHIC_DATA]. Because"
type textarea "x"
type textarea "One plave is really important for me is [GEOGRAPHIC_DATA]. Because"
type textarea "x"
type textarea "One plave is really important for me is [GEOGRAPHIC_DATA]. Because i"
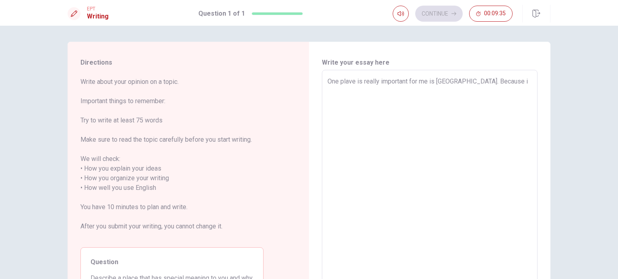
type textarea "x"
type textarea "One plave is really important for me is [GEOGRAPHIC_DATA]. Because it"
type textarea "x"
type textarea "One plave is really important for me is [GEOGRAPHIC_DATA]. Because its"
type textarea "x"
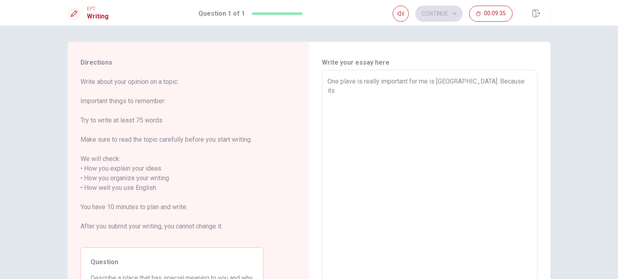
type textarea "One plave is really important for me is [GEOGRAPHIC_DATA]. Because its"
type textarea "x"
type textarea "One plave is really important for me is [GEOGRAPHIC_DATA]. Because its a"
type textarea "x"
type textarea "One plave is really important for me is [GEOGRAPHIC_DATA]. Because its"
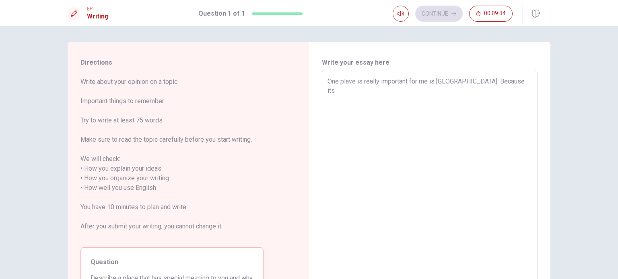
type textarea "x"
type textarea "One plave is really important for me is [GEOGRAPHIC_DATA]. Because its"
type textarea "x"
type textarea "One plave is really important for me is [GEOGRAPHIC_DATA]. Because it"
type textarea "x"
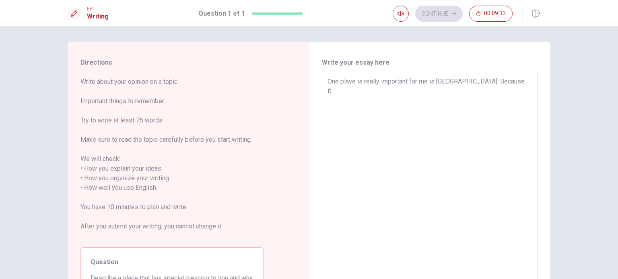
type textarea "One plave is really important for me is [GEOGRAPHIC_DATA]. Because it'"
type textarea "x"
type textarea "One plave is really important for me is [GEOGRAPHIC_DATA]. Because it's"
type textarea "x"
type textarea "One plave is really important for me is [GEOGRAPHIC_DATA]. Because it's"
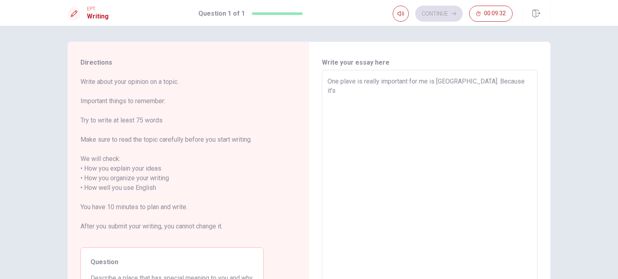
type textarea "x"
type textarea "One plave is really important for me is [GEOGRAPHIC_DATA]. Because it's a"
type textarea "x"
type textarea "One plave is really important for me is [GEOGRAPHIC_DATA]. Because it's a"
type textarea "x"
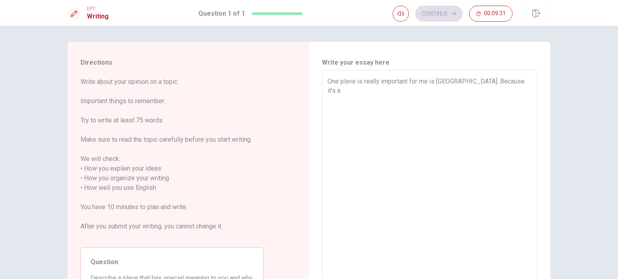
type textarea "One plave is really important for me is [GEOGRAPHIC_DATA]. Because it's a n"
type textarea "x"
type textarea "One plave is really important for me is [GEOGRAPHIC_DATA]. Because it's a ni"
type textarea "x"
type textarea "One plave is really important for me is [GEOGRAPHIC_DATA]. Because it's a nic"
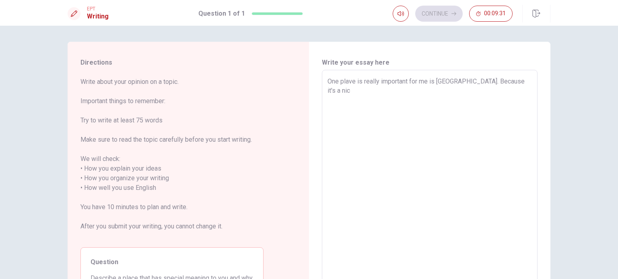
type textarea "x"
type textarea "One plave is really important for me is [GEOGRAPHIC_DATA]. Because it's a nice"
type textarea "x"
type textarea "One plave is really important for me is [GEOGRAPHIC_DATA]. Because it's a nice"
type textarea "x"
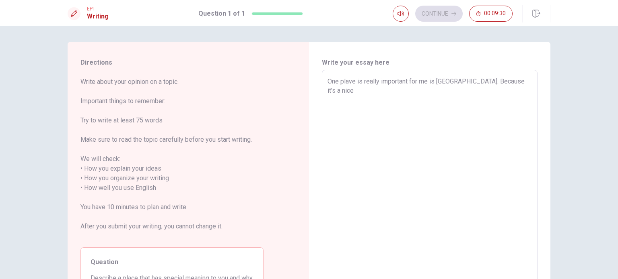
type textarea "One plave is really important for me is [GEOGRAPHIC_DATA]. Because it's a nice p"
type textarea "x"
type textarea "One plave is really important for me is [GEOGRAPHIC_DATA]. Because it's a nice …"
type textarea "x"
type textarea "One plave is really important for me is [GEOGRAPHIC_DATA]. Because it's a nice …"
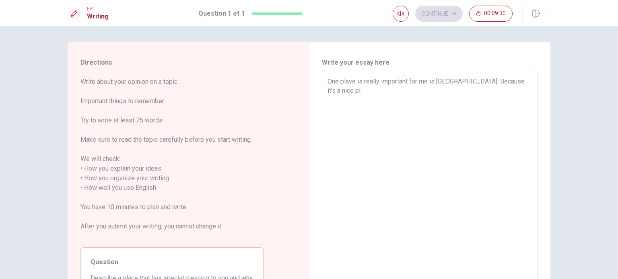
type textarea "x"
type textarea "One plave is really important for me is [GEOGRAPHIC_DATA]. Because it's a nice …"
type textarea "x"
type textarea "One plave is really important for me is [GEOGRAPHIC_DATA]. Because it's a nice …"
type textarea "x"
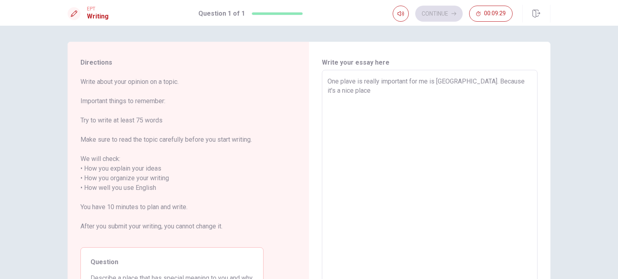
type textarea "One plave is really important for me is [GEOGRAPHIC_DATA]. Because it's a nice …"
type textarea "x"
type textarea "One plave is really important for me is [GEOGRAPHIC_DATA]. Because it's a nice …"
type textarea "x"
type textarea "One plave is really important for me is [GEOGRAPHIC_DATA]. Because it's a nice …"
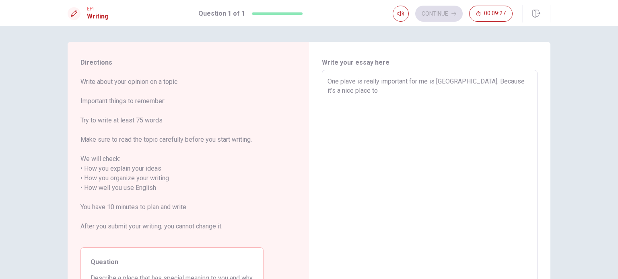
type textarea "x"
type textarea "One plave is really important for me is [GEOGRAPHIC_DATA]. Because it's a nice …"
type textarea "x"
type textarea "One plave is really important for me is [GEOGRAPHIC_DATA]. Because it's a nice …"
type textarea "x"
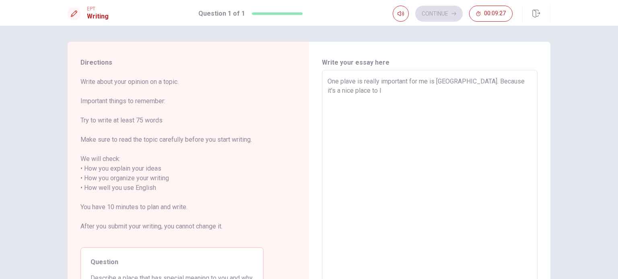
type textarea "One plave is really important for me is [GEOGRAPHIC_DATA]. Because it's a nice …"
type textarea "x"
type textarea "One plave is really important for me is [GEOGRAPHIC_DATA]. Because it's a nice …"
type textarea "x"
type textarea "One plave is really important for me is [GEOGRAPHIC_DATA]. Because it's a nice …"
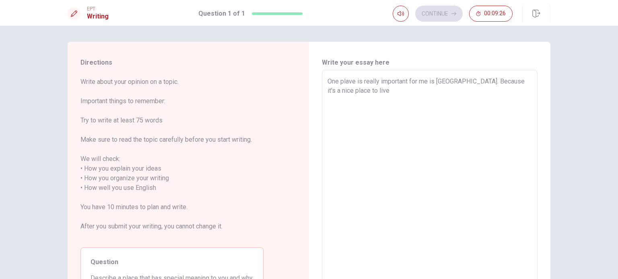
type textarea "x"
type textarea "One plave is really important for me is [GEOGRAPHIC_DATA]. Because it's a nice …"
type textarea "x"
type textarea "One plave is really important for me is [GEOGRAPHIC_DATA]. Because it's a nice …"
type textarea "x"
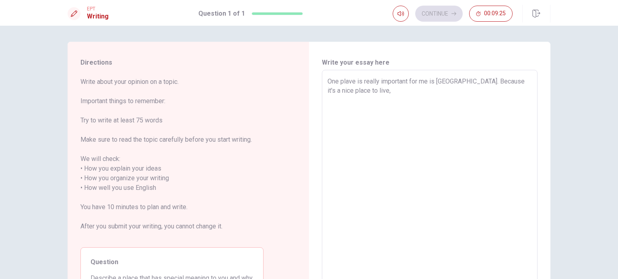
type textarea "One plave is really important for me is [GEOGRAPHIC_DATA]. Because it's a nice …"
type textarea "x"
type textarea "One plave is really important for me is [GEOGRAPHIC_DATA]. Because it's a nice …"
drag, startPoint x: 387, startPoint y: 91, endPoint x: 376, endPoint y: 93, distance: 11.0
click at [376, 93] on textarea "One plave is really important for me is [GEOGRAPHIC_DATA]. Because it's a nice …" at bounding box center [429, 184] width 204 height 214
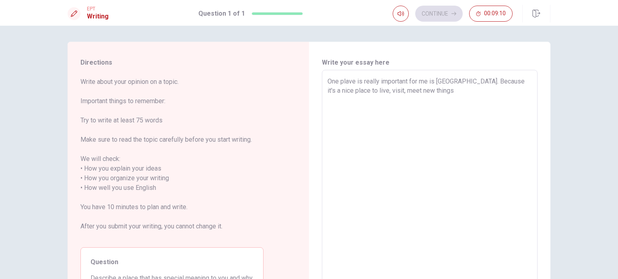
click at [428, 91] on textarea "One plave is really important for me is [GEOGRAPHIC_DATA]. Because it's a nice …" at bounding box center [429, 184] width 204 height 214
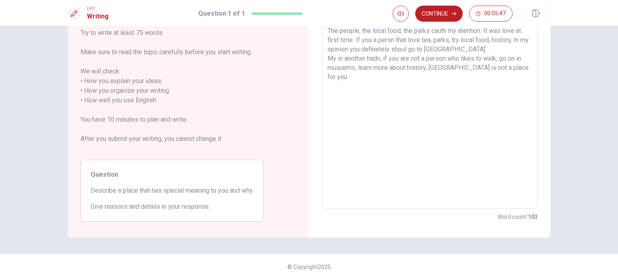
scroll to position [47, 0]
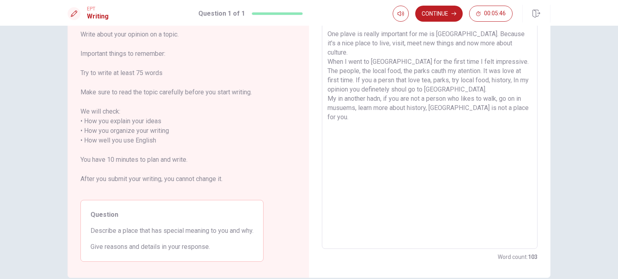
click at [521, 99] on textarea "One plave is really important for me is [GEOGRAPHIC_DATA]. Because it's a nice …" at bounding box center [429, 136] width 204 height 214
click at [333, 88] on textarea "One plave is really important for me is [GEOGRAPHIC_DATA]. Because it's a nice …" at bounding box center [429, 136] width 204 height 214
click at [377, 89] on textarea "One plave is really important for me is [GEOGRAPHIC_DATA]. Because it's a nice …" at bounding box center [429, 136] width 204 height 214
click at [374, 90] on textarea "One plave is really important for me is [GEOGRAPHIC_DATA]. Because it's a nice …" at bounding box center [429, 136] width 204 height 214
click at [383, 91] on textarea "One plave is really important for me is [GEOGRAPHIC_DATA]. Because it's a nice …" at bounding box center [429, 136] width 204 height 214
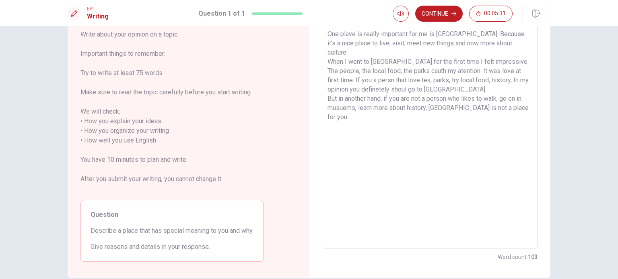
click at [511, 101] on textarea "One plave is really important for me is [GEOGRAPHIC_DATA]. Because it's a nice …" at bounding box center [429, 136] width 204 height 214
click at [513, 100] on textarea "One plave is really important for me is [GEOGRAPHIC_DATA]. Because it's a nice …" at bounding box center [429, 136] width 204 height 214
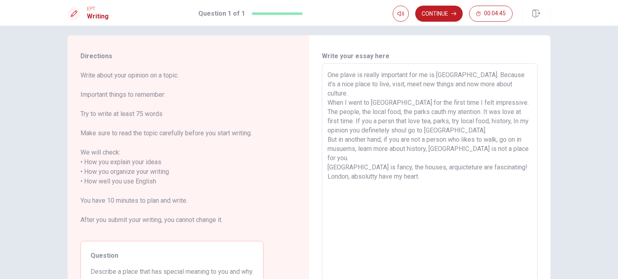
scroll to position [0, 0]
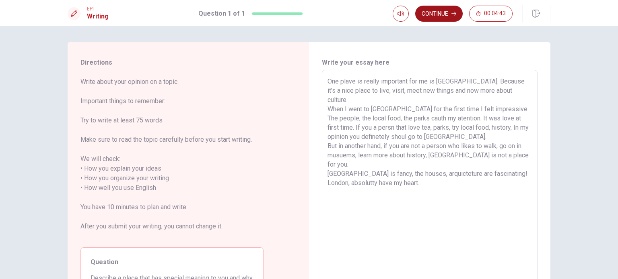
click at [452, 15] on icon "button" at bounding box center [453, 13] width 5 height 5
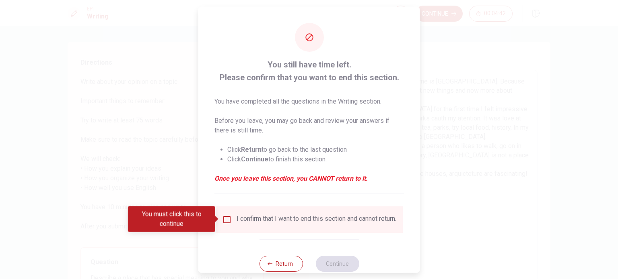
click at [223, 218] on input "You must click this to continue" at bounding box center [227, 220] width 10 height 10
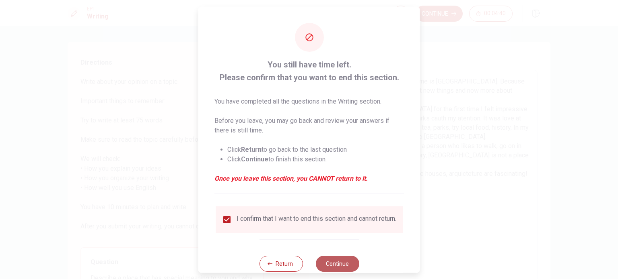
click at [335, 264] on button "Continue" at bounding box center [336, 264] width 43 height 16
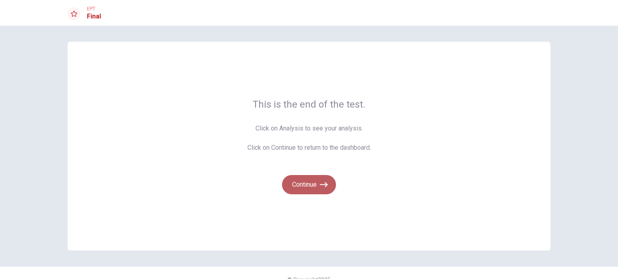
click at [320, 183] on icon "button" at bounding box center [324, 185] width 8 height 8
